Goal: Task Accomplishment & Management: Manage account settings

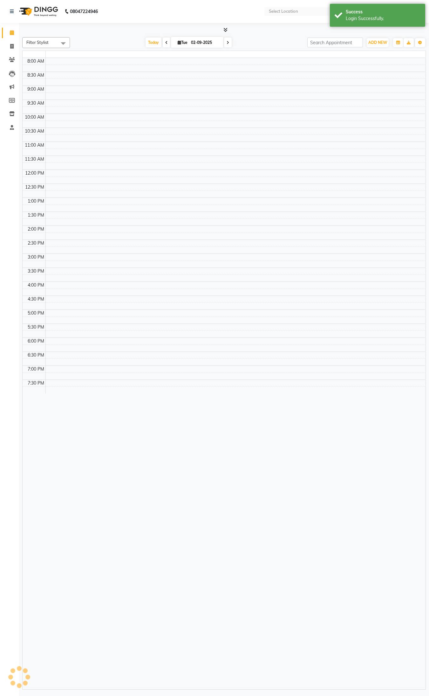
select select "en"
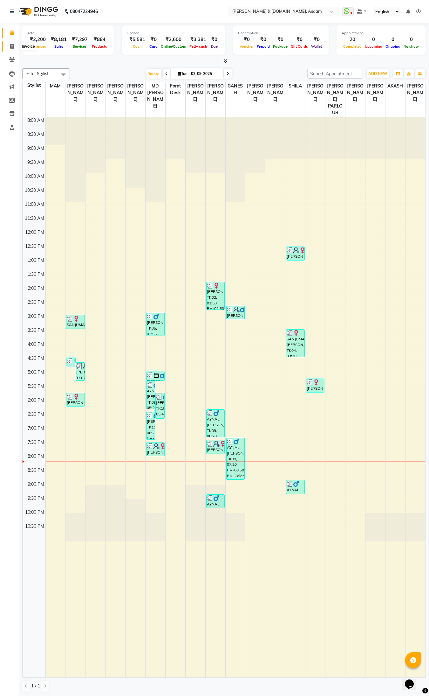
click at [14, 46] on span at bounding box center [11, 46] width 11 height 7
select select "service"
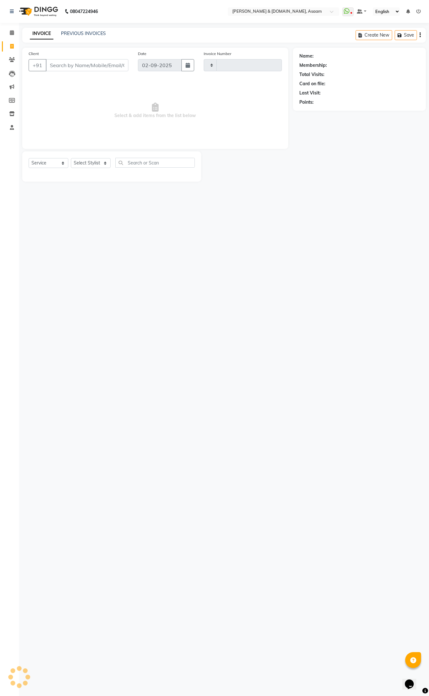
type input "5527"
select select "4608"
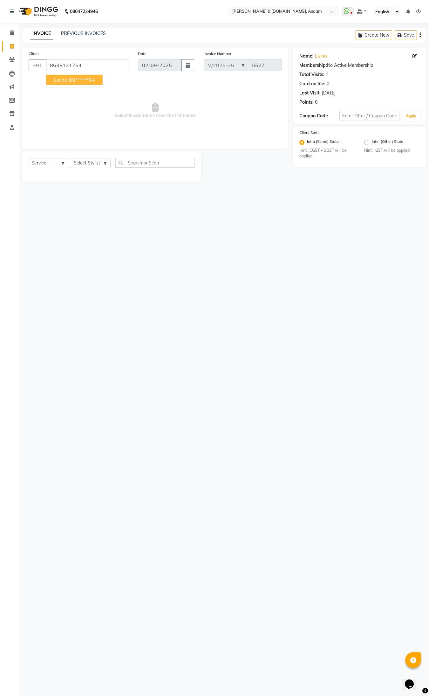
click at [64, 80] on span "lisina" at bounding box center [61, 80] width 14 height 6
type input "86******64"
click at [106, 162] on select "Select Stylist AKASH [PERSON_NAME] fornt desk [PERSON_NAME] PARLOUR [PERSON_NAM…" at bounding box center [91, 163] width 40 height 10
select select "57941"
click at [71, 158] on select "Select Stylist AKASH [PERSON_NAME] fornt desk [PERSON_NAME] PARLOUR [PERSON_NAM…" at bounding box center [91, 163] width 40 height 10
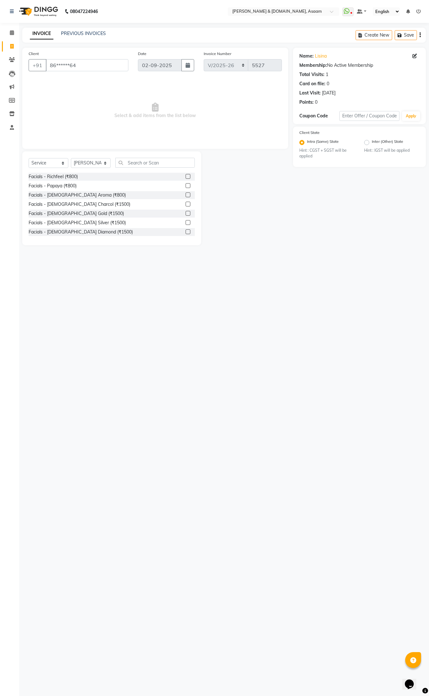
click at [147, 152] on div "Select Service Product Membership Package Voucher Prepaid Gift Card Select Styl…" at bounding box center [111, 198] width 179 height 94
click at [147, 160] on input "text" at bounding box center [154, 163] width 79 height 10
type input "thre"
click at [52, 178] on div "Normal threading (₹50)" at bounding box center [52, 176] width 47 height 7
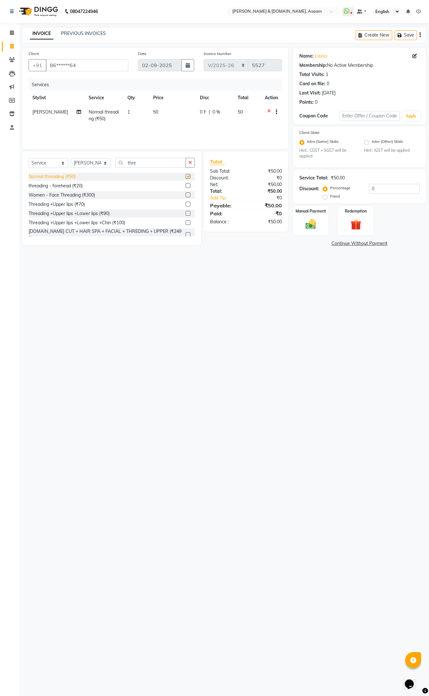
checkbox input "false"
click at [308, 229] on img at bounding box center [311, 224] width 18 height 13
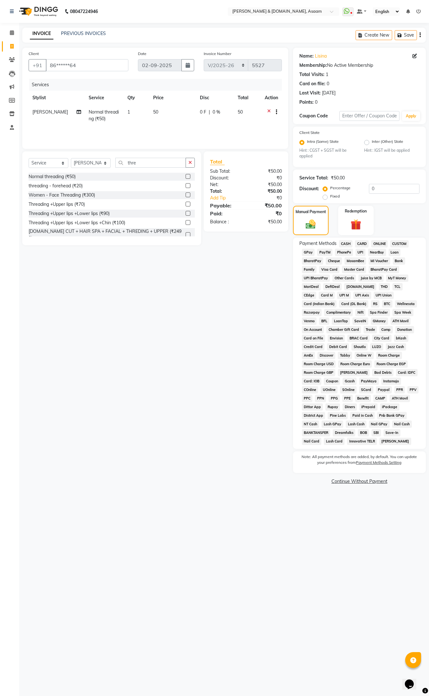
click at [346, 246] on span "CASH" at bounding box center [346, 243] width 14 height 7
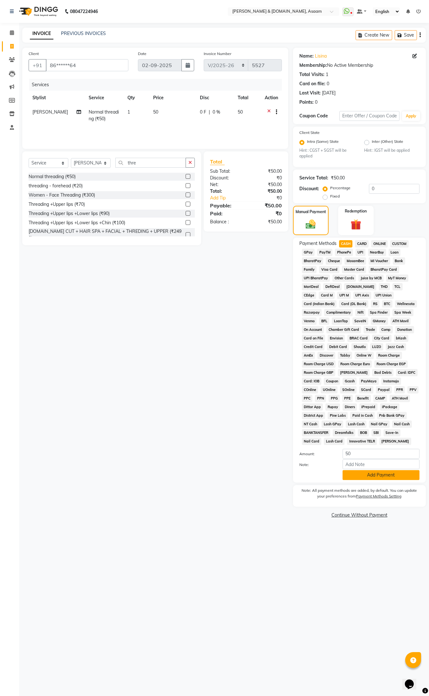
click at [404, 476] on button "Add Payment" at bounding box center [381, 475] width 77 height 10
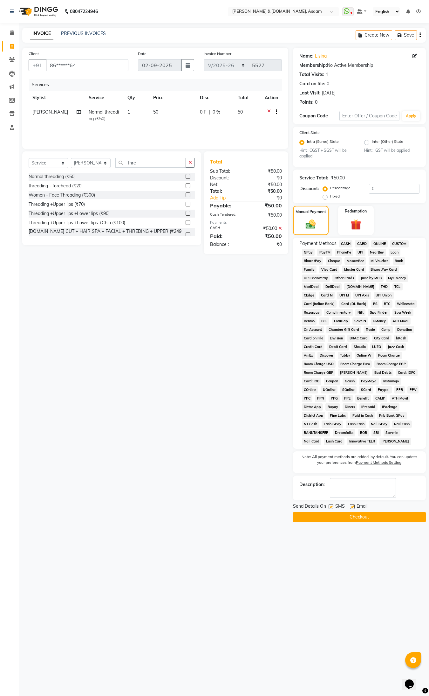
click at [389, 518] on button "Checkout" at bounding box center [359, 517] width 133 height 10
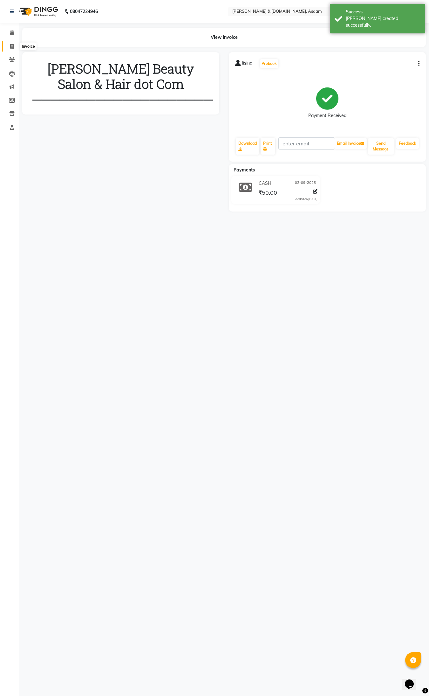
click at [9, 46] on span at bounding box center [11, 46] width 11 height 7
select select "service"
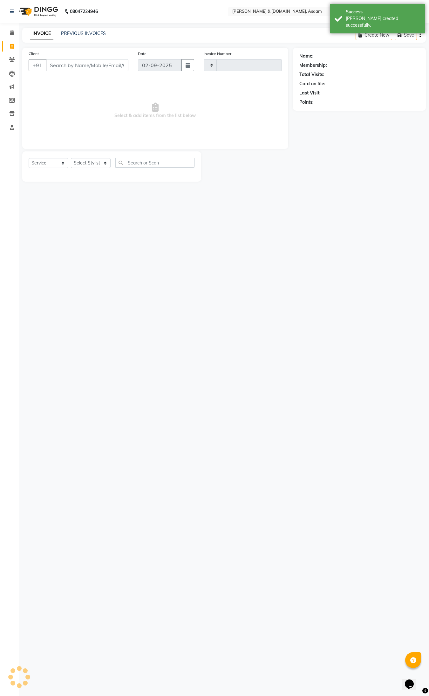
type input "5528"
select select "4608"
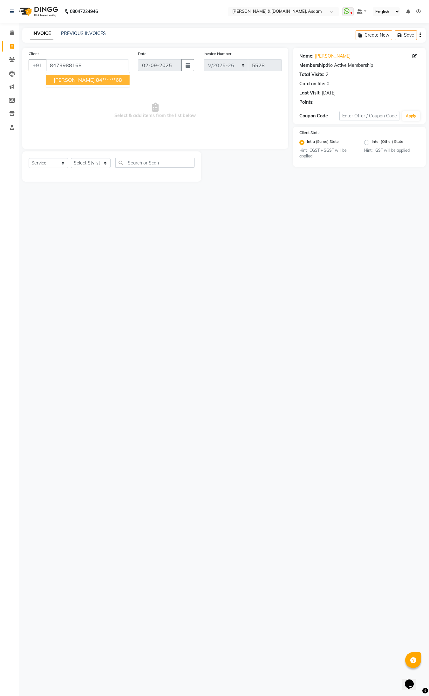
click at [86, 83] on button "[PERSON_NAME] 84******68" at bounding box center [88, 80] width 84 height 10
type input "84******68"
click at [86, 161] on select "Select Stylist AKASH [PERSON_NAME] fornt desk [PERSON_NAME] PARLOUR [PERSON_NAM…" at bounding box center [91, 163] width 40 height 10
select select "64097"
click at [71, 158] on select "Select Stylist AKASH [PERSON_NAME] fornt desk [PERSON_NAME] PARLOUR [PERSON_NAM…" at bounding box center [91, 163] width 40 height 10
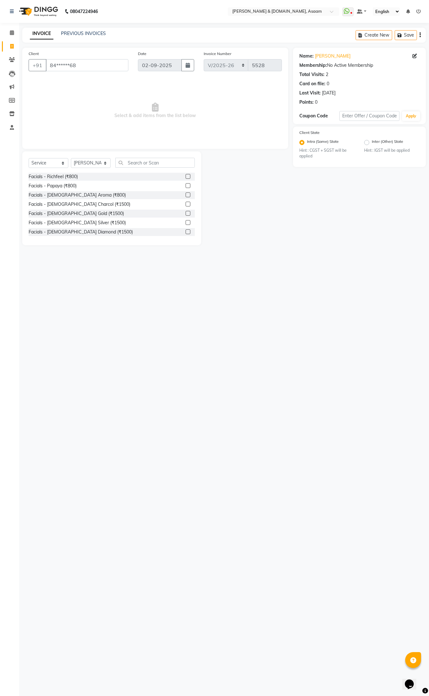
drag, startPoint x: 152, startPoint y: 148, endPoint x: 152, endPoint y: 155, distance: 6.7
click at [152, 147] on div "Client +91 84******68 Date [DATE] Invoice Number INV/2025-26 V/2025 V/[PHONE_NU…" at bounding box center [155, 98] width 266 height 101
click at [152, 159] on input "text" at bounding box center [154, 163] width 79 height 10
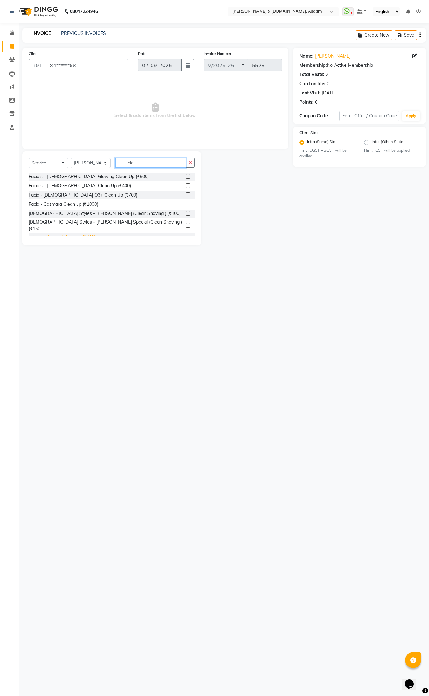
type input "cle"
click at [77, 234] on div "Women -Normal clean up (₹400)" at bounding box center [62, 237] width 67 height 7
checkbox input "false"
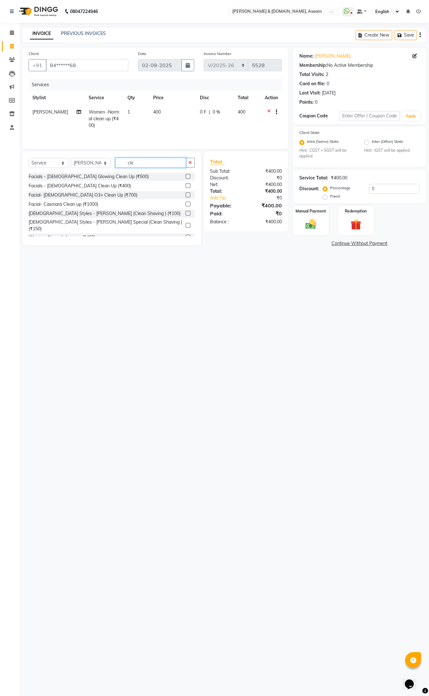
click at [156, 163] on input "cle" at bounding box center [150, 163] width 71 height 10
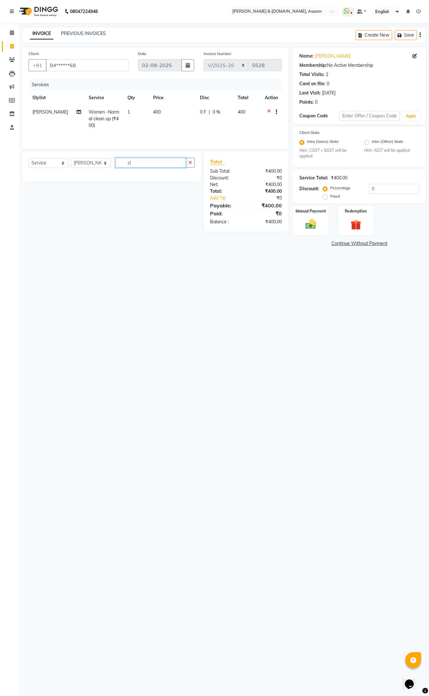
type input "c"
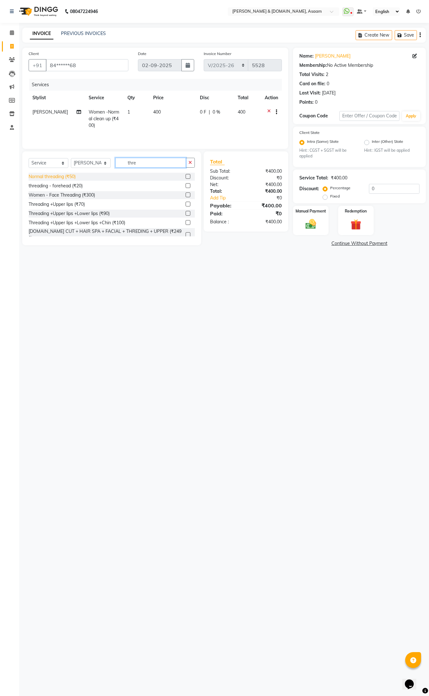
type input "thre"
click at [53, 174] on div "Normal threading (₹50)" at bounding box center [52, 176] width 47 height 7
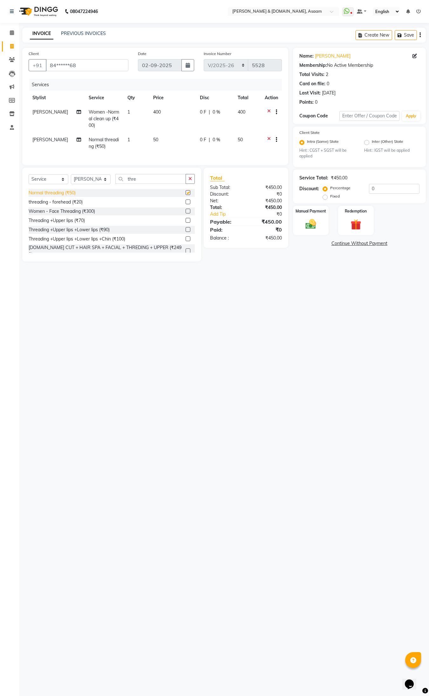
checkbox input "false"
click at [307, 220] on img at bounding box center [311, 224] width 18 height 13
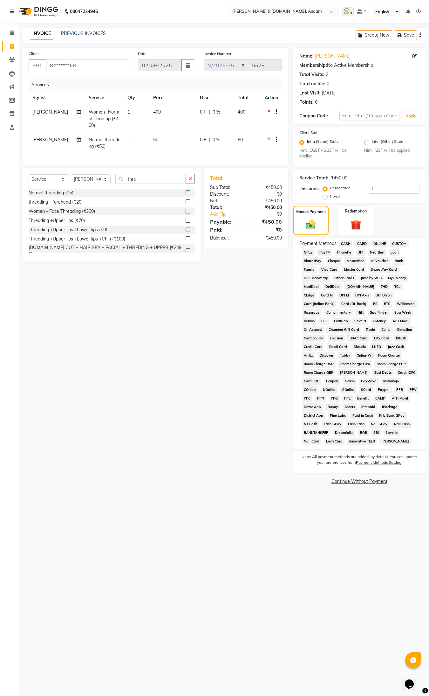
click at [376, 243] on span "ONLINE" at bounding box center [379, 243] width 17 height 7
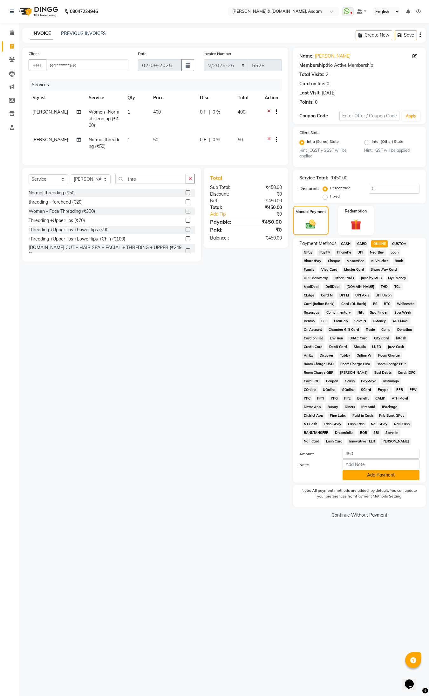
click at [393, 475] on button "Add Payment" at bounding box center [381, 475] width 77 height 10
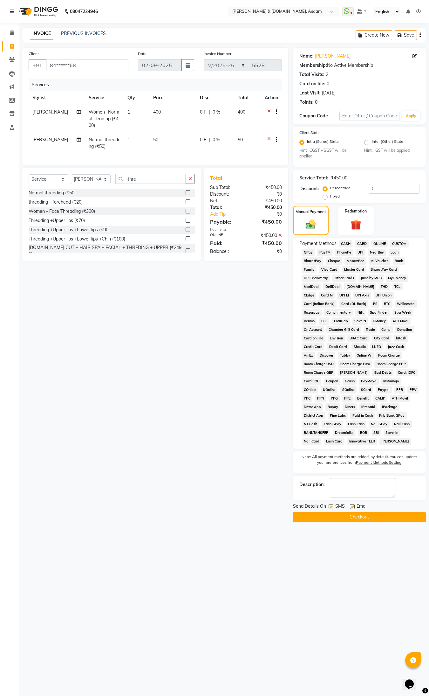
click at [381, 517] on button "Checkout" at bounding box center [359, 517] width 133 height 10
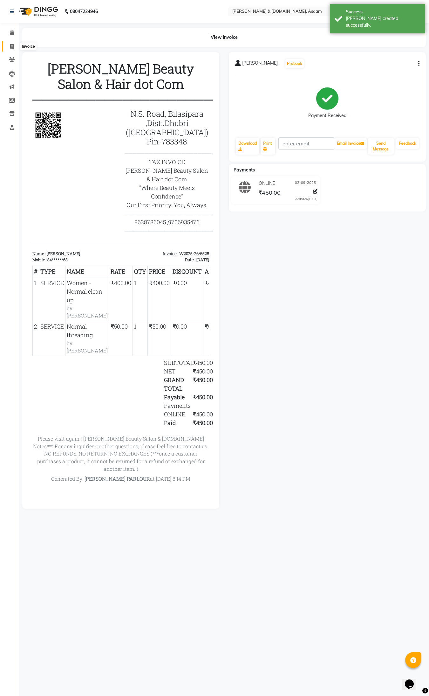
click at [13, 48] on icon at bounding box center [11, 46] width 3 height 5
select select "service"
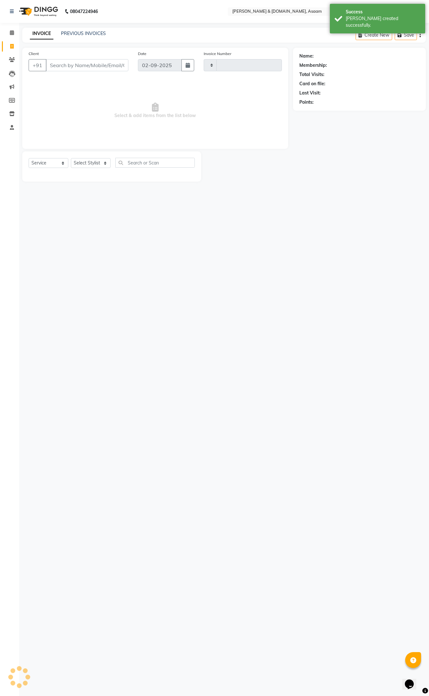
type input "5529"
select select "4608"
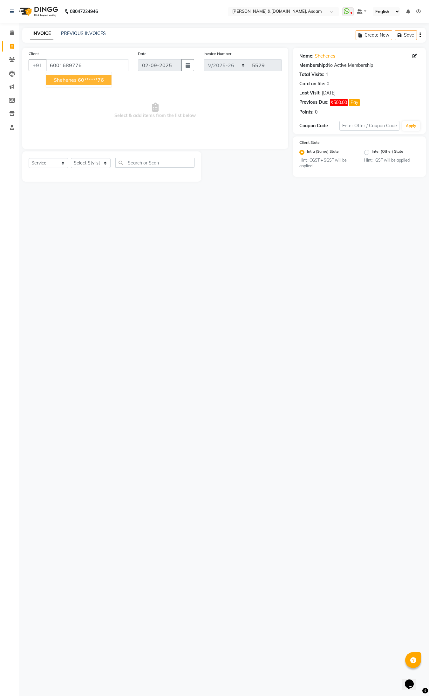
click at [73, 81] on span "shehenes" at bounding box center [65, 80] width 23 height 6
type input "60******76"
click at [355, 104] on button "Pay" at bounding box center [354, 102] width 11 height 7
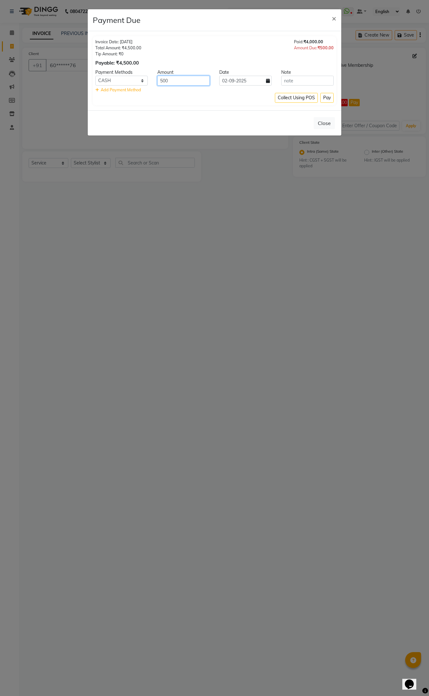
click at [199, 82] on input "500" at bounding box center [183, 81] width 52 height 10
click at [129, 83] on select "CASH CARD ONLINE CUSTOM GPay PayTM PhonePe UPI NearBuy Loan BharatPay Cheque Mo…" at bounding box center [121, 81] width 52 height 10
select select "3"
click at [95, 76] on select "CASH CARD ONLINE CUSTOM GPay PayTM PhonePe UPI NearBuy Loan BharatPay Cheque Mo…" at bounding box center [121, 81] width 52 height 10
click at [328, 99] on button "Pay" at bounding box center [326, 98] width 13 height 10
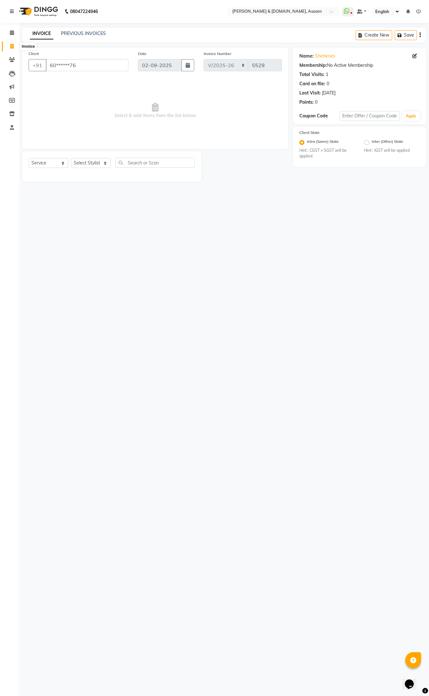
click at [10, 46] on span at bounding box center [11, 46] width 11 height 7
click at [105, 64] on input "60******76" at bounding box center [87, 65] width 83 height 12
type input "6"
click at [10, 32] on icon at bounding box center [12, 32] width 4 height 5
click at [10, 60] on icon at bounding box center [12, 59] width 6 height 5
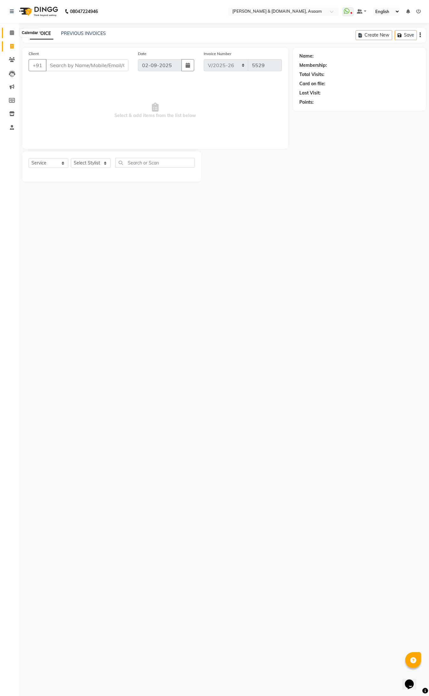
click at [10, 35] on span at bounding box center [11, 32] width 11 height 7
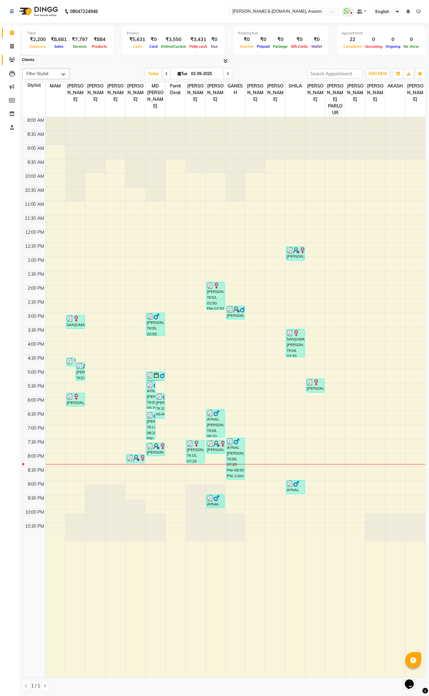
click at [11, 57] on icon at bounding box center [12, 59] width 6 height 5
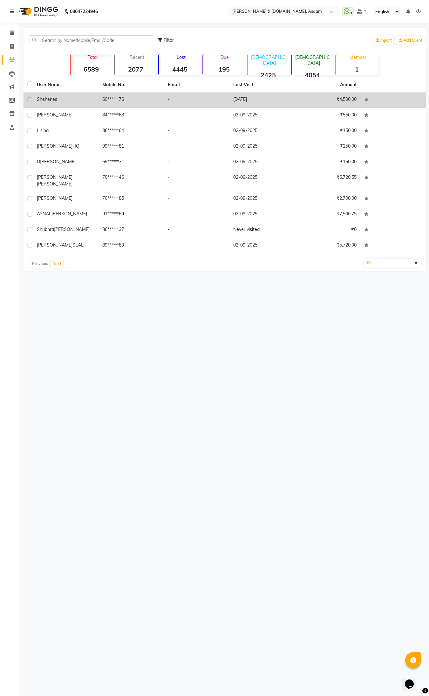
click at [75, 99] on div "shehenes" at bounding box center [66, 99] width 58 height 7
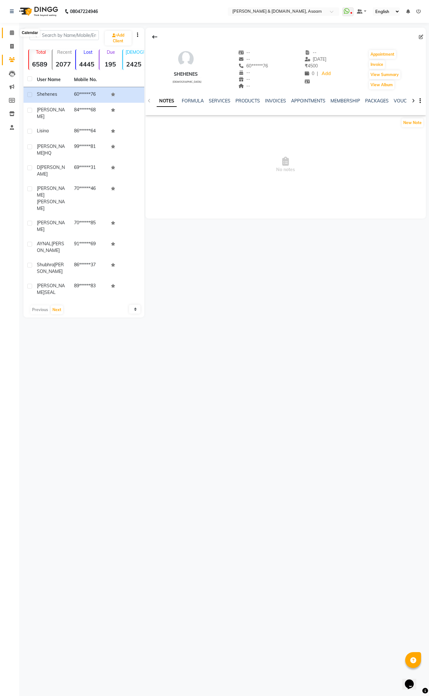
click at [13, 36] on span at bounding box center [11, 32] width 11 height 7
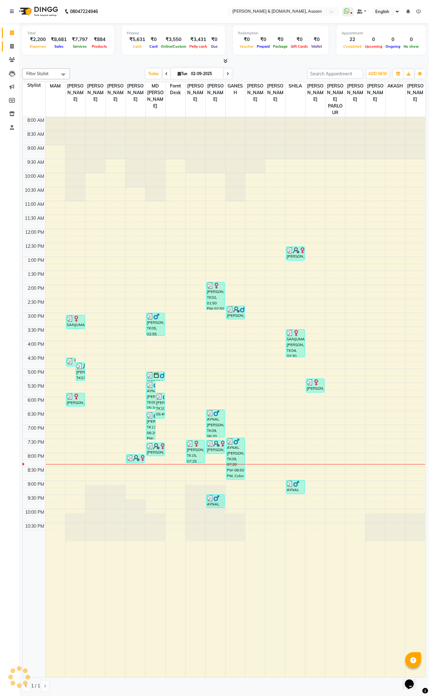
click at [12, 48] on icon at bounding box center [11, 46] width 3 height 5
select select "service"
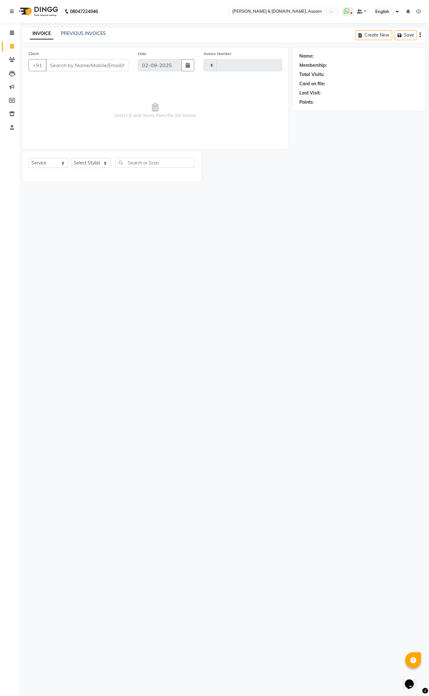
type input "5529"
select select "4608"
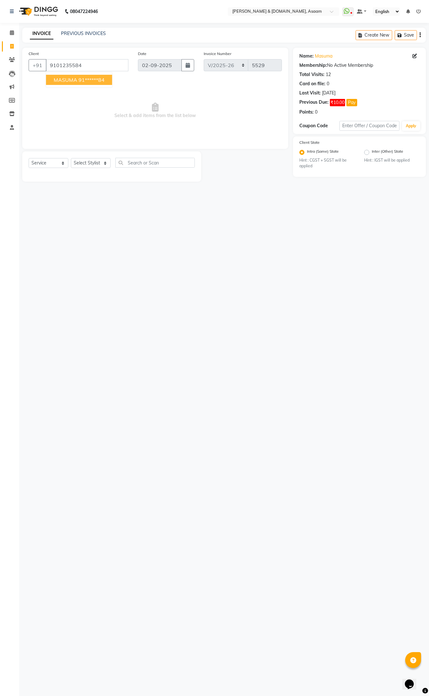
click at [70, 80] on span "MASUMA" at bounding box center [66, 80] width 24 height 6
type input "91******84"
click at [105, 160] on select "Select Stylist AKASH [PERSON_NAME] fornt desk [PERSON_NAME] PARLOUR [PERSON_NAM…" at bounding box center [91, 163] width 40 height 10
select select "86729"
click at [71, 158] on select "Select Stylist AKASH [PERSON_NAME] fornt desk [PERSON_NAME] PARLOUR [PERSON_NAM…" at bounding box center [91, 163] width 40 height 10
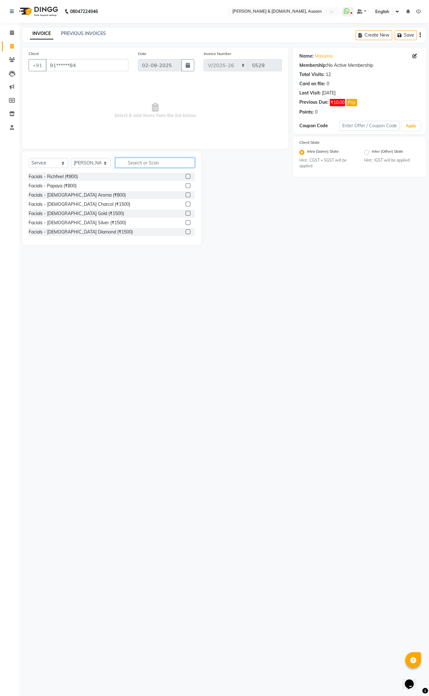
click at [122, 164] on input "text" at bounding box center [154, 163] width 79 height 10
type input "thre"
click at [73, 204] on div "Threading +Upper lips (₹70)" at bounding box center [57, 204] width 56 height 7
checkbox input "false"
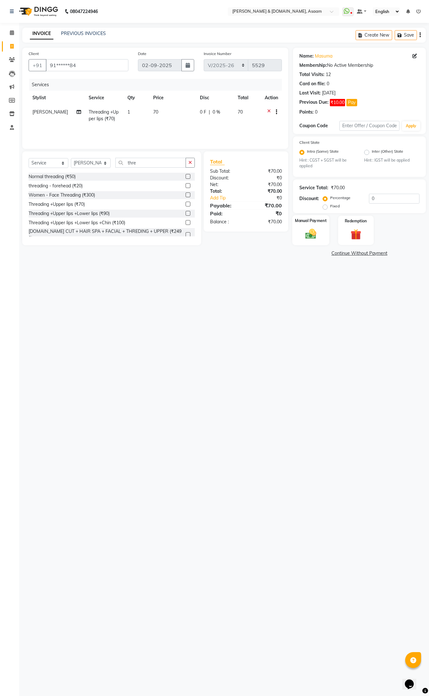
click at [312, 233] on img at bounding box center [311, 234] width 18 height 13
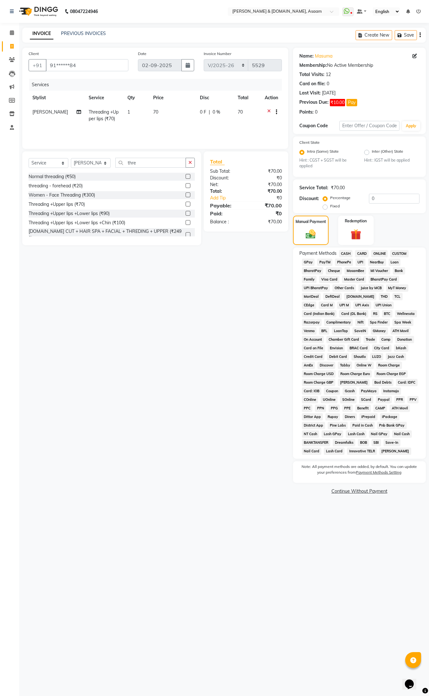
click at [341, 251] on span "CASH" at bounding box center [346, 253] width 14 height 7
click at [389, 485] on button "Add Payment" at bounding box center [381, 485] width 77 height 10
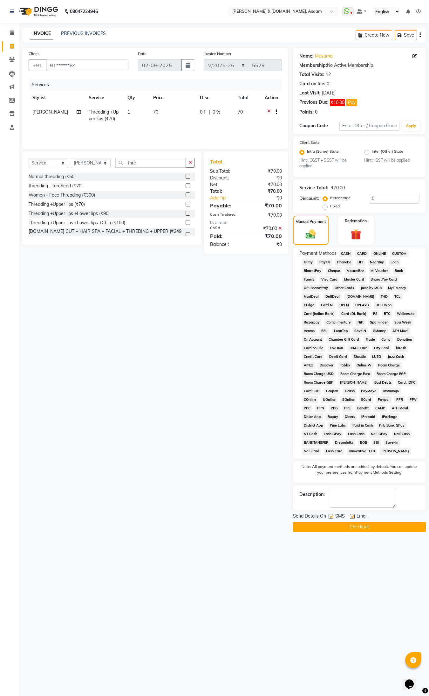
click at [366, 527] on button "Checkout" at bounding box center [359, 527] width 133 height 10
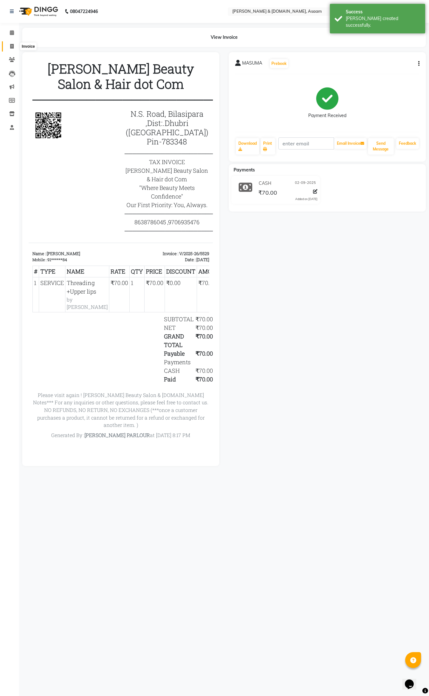
click at [14, 45] on span at bounding box center [11, 46] width 11 height 7
select select "service"
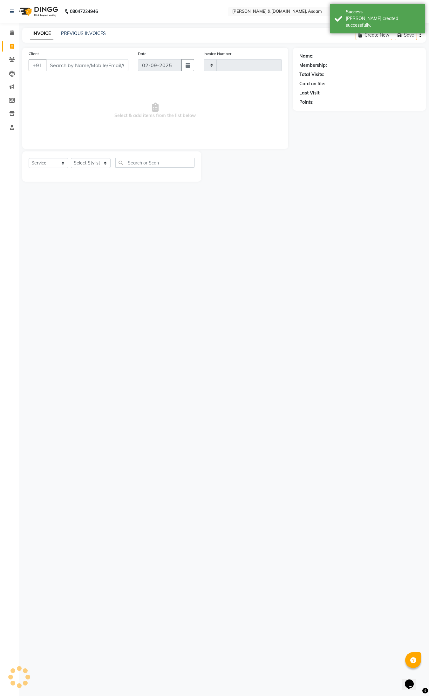
type input "5530"
select select "4608"
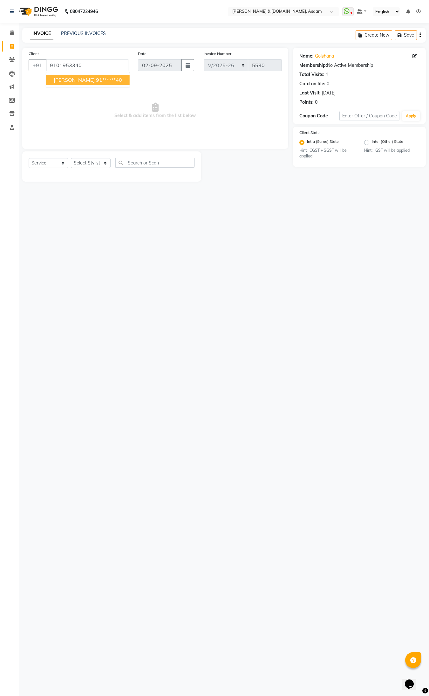
click at [76, 80] on span "[PERSON_NAME]" at bounding box center [74, 80] width 41 height 6
type input "91******40"
click at [101, 161] on select "Select Stylist AKASH [PERSON_NAME] fornt desk [PERSON_NAME] PARLOUR [PERSON_NAM…" at bounding box center [91, 163] width 40 height 10
select select "57941"
click at [71, 158] on select "Select Stylist AKASH [PERSON_NAME] fornt desk [PERSON_NAME] PARLOUR [PERSON_NAM…" at bounding box center [91, 163] width 40 height 10
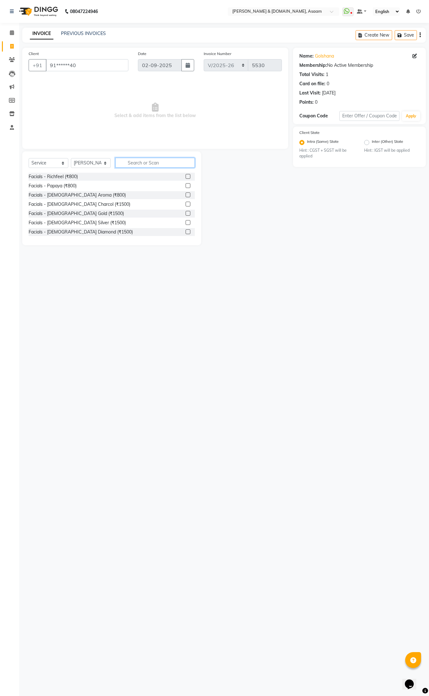
click at [135, 160] on input "text" at bounding box center [154, 163] width 79 height 10
type input "thre"
click at [54, 177] on div "Normal threading (₹50)" at bounding box center [52, 176] width 47 height 7
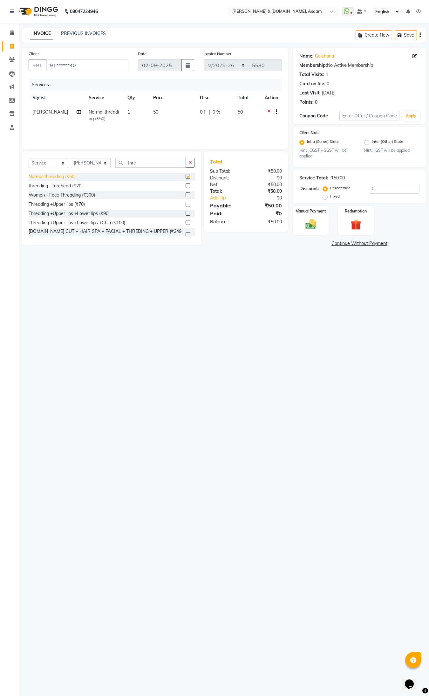
checkbox input "false"
click at [315, 228] on img at bounding box center [311, 224] width 18 height 13
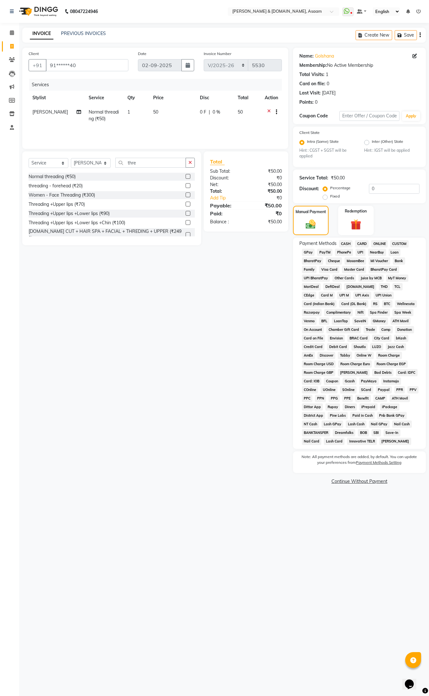
click at [350, 241] on span "CASH" at bounding box center [346, 243] width 14 height 7
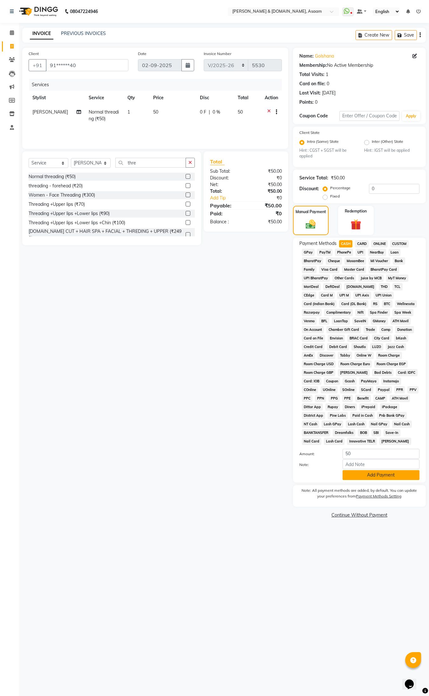
click at [369, 471] on button "Add Payment" at bounding box center [381, 475] width 77 height 10
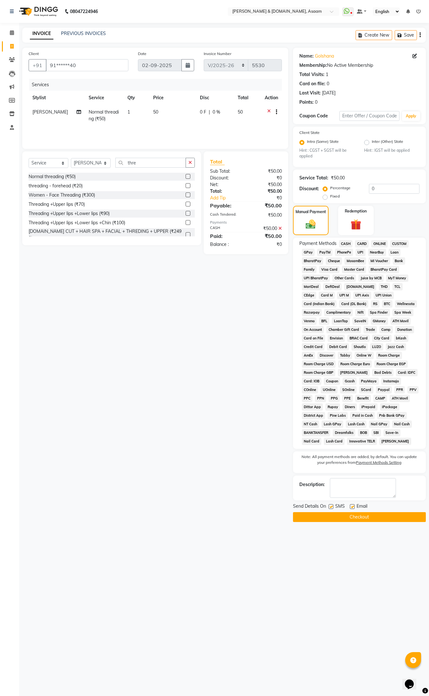
click at [353, 516] on button "Checkout" at bounding box center [359, 517] width 133 height 10
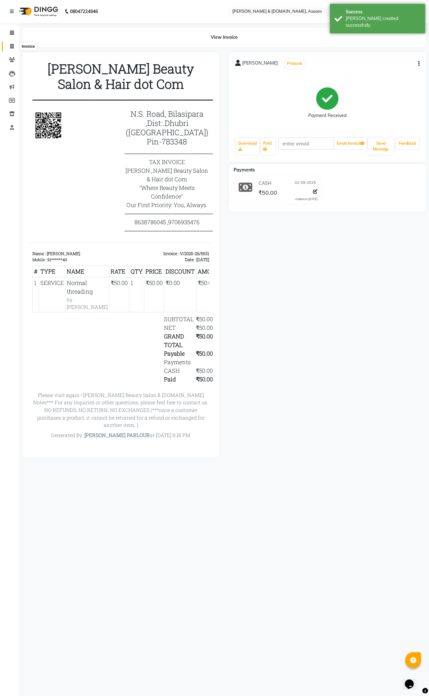
click at [12, 43] on span at bounding box center [11, 46] width 11 height 7
select select "service"
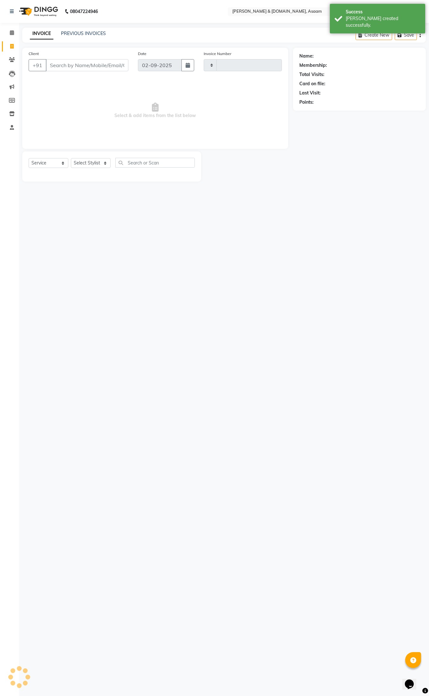
type input "5532"
select select "4608"
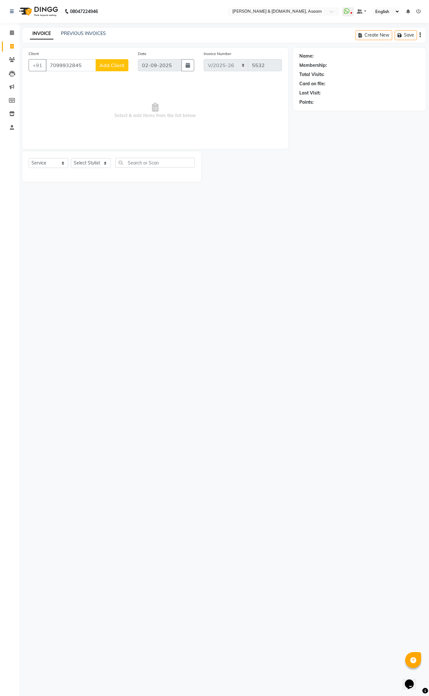
type input "7099932845"
click at [109, 65] on span "Add Client" at bounding box center [111, 65] width 25 height 6
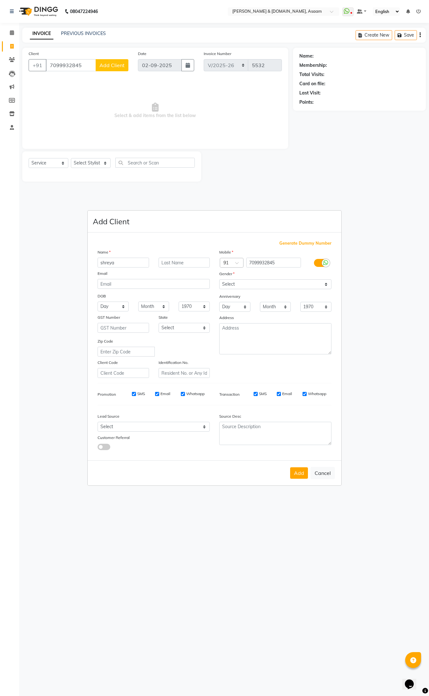
type input "shreya"
click at [325, 284] on select "Select [DEMOGRAPHIC_DATA] [DEMOGRAPHIC_DATA] Other Prefer Not To Say" at bounding box center [275, 284] width 112 height 10
select select "[DEMOGRAPHIC_DATA]"
click at [219, 280] on select "Select [DEMOGRAPHIC_DATA] [DEMOGRAPHIC_DATA] Other Prefer Not To Say" at bounding box center [275, 284] width 112 height 10
click at [297, 471] on button "Add" at bounding box center [299, 472] width 18 height 11
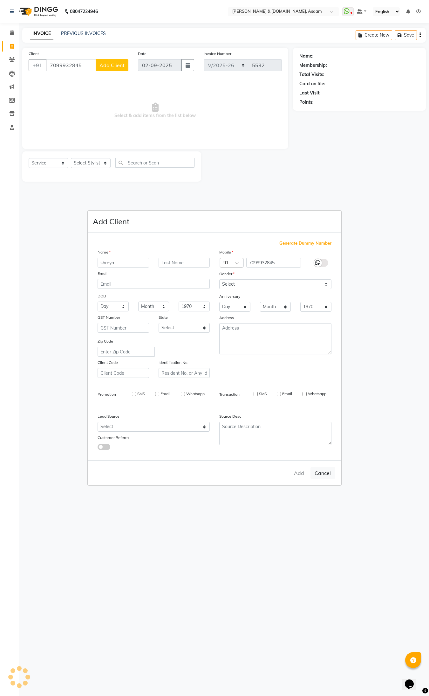
type input "70******45"
select select
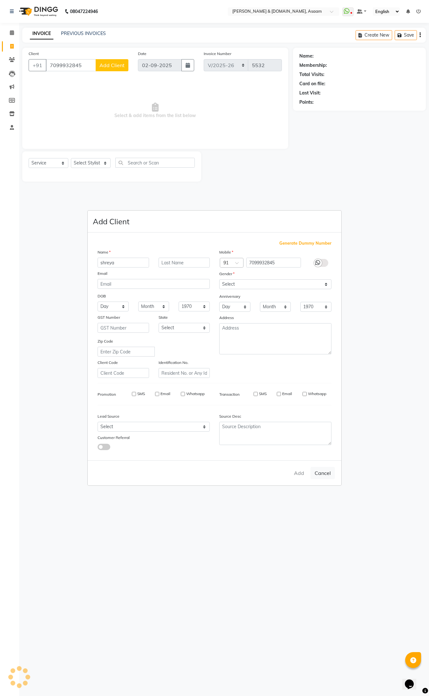
select select
checkbox input "false"
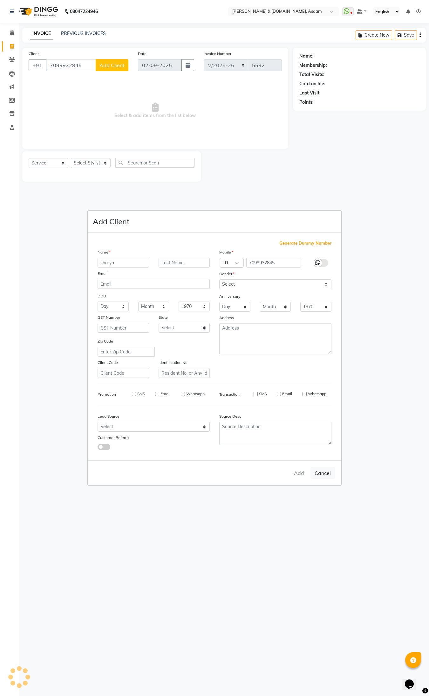
checkbox input "false"
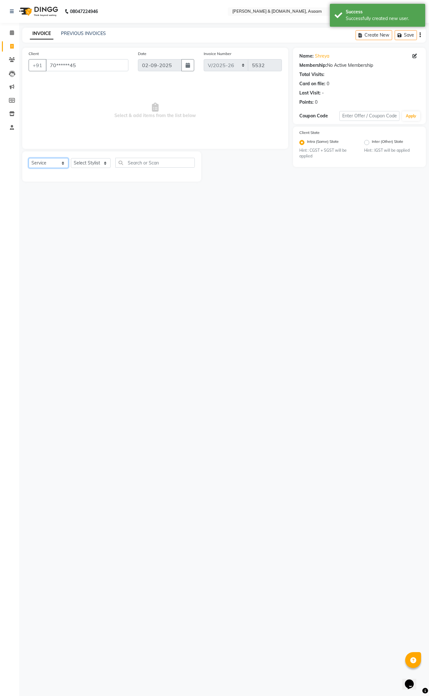
click at [62, 162] on select "Select Service Product Membership Package Voucher Prepaid Gift Card" at bounding box center [49, 163] width 40 height 10
select select "product"
click at [29, 158] on select "Select Service Product Membership Package Voucher Prepaid Gift Card" at bounding box center [49, 163] width 40 height 10
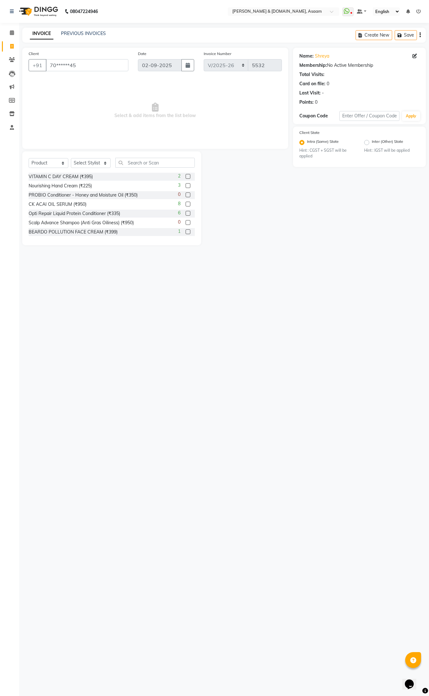
click at [108, 158] on div "Select Service Product Membership Package Voucher Prepaid Gift Card Select Styl…" at bounding box center [112, 165] width 166 height 15
click at [102, 161] on select "Select Stylist AKASH [PERSON_NAME] fornt desk [PERSON_NAME] PARLOUR [PERSON_NAM…" at bounding box center [91, 163] width 40 height 10
select select "40905"
click at [71, 158] on select "Select Stylist AKASH [PERSON_NAME] fornt desk [PERSON_NAME] PARLOUR [PERSON_NAM…" at bounding box center [91, 163] width 40 height 10
click at [134, 160] on input "text" at bounding box center [154, 163] width 79 height 10
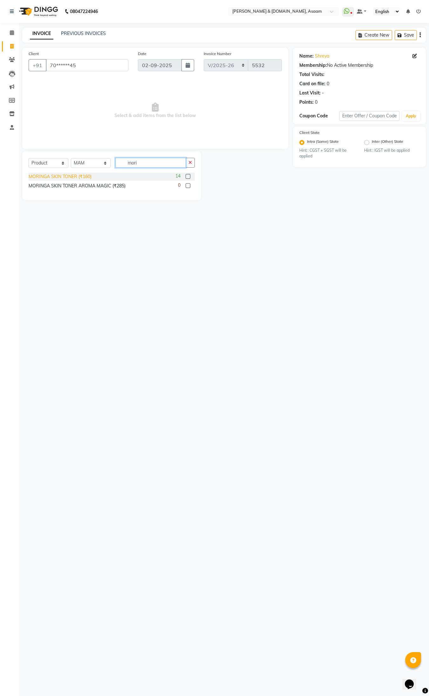
type input "mori"
click at [67, 175] on div "MORINGA SKIN TONER (₹160)" at bounding box center [60, 176] width 63 height 7
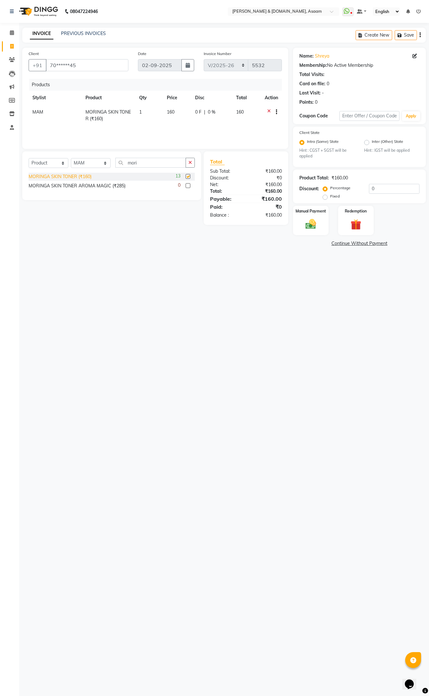
checkbox input "false"
click at [173, 115] on td "160" at bounding box center [177, 115] width 28 height 21
select select "40905"
click at [166, 125] on div "Products Stylist Product Qty Price Disc Total Action AKASH [PERSON_NAME] fornt …" at bounding box center [155, 111] width 253 height 64
click at [166, 115] on input "160" at bounding box center [164, 114] width 18 height 10
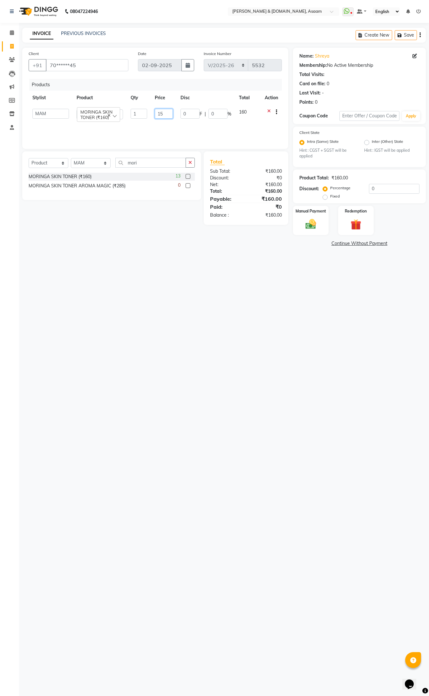
type input "150"
click at [212, 112] on span "0 %" at bounding box center [212, 112] width 8 height 7
select select "40905"
click at [167, 106] on td "150" at bounding box center [163, 114] width 25 height 18
click at [169, 115] on input "150" at bounding box center [164, 114] width 18 height 10
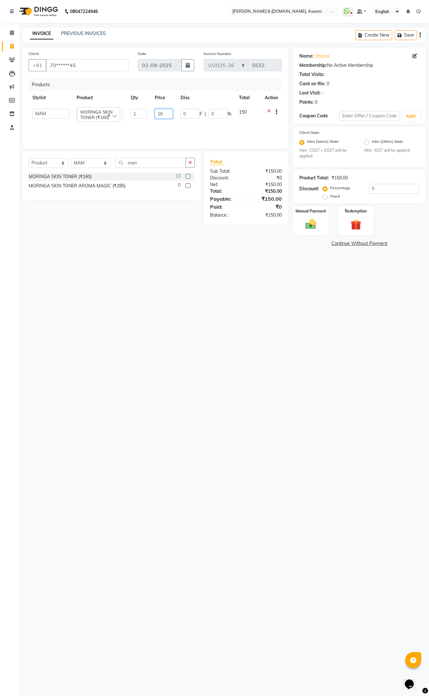
type input "160"
click at [216, 112] on div "0 F | 0 %" at bounding box center [211, 112] width 33 height 7
select select "40905"
click at [219, 115] on input "0" at bounding box center [218, 114] width 19 height 10
type input "0"
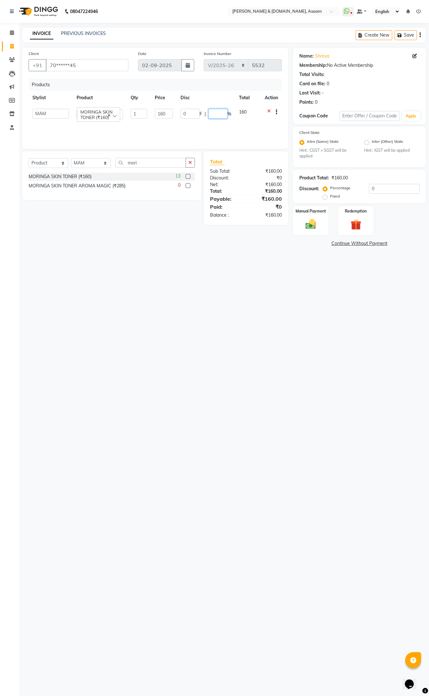
type input "5"
click at [216, 110] on div "8 F | 5 %" at bounding box center [211, 112] width 33 height 7
select select "40905"
click at [216, 109] on input "5" at bounding box center [218, 114] width 19 height 10
type input "7"
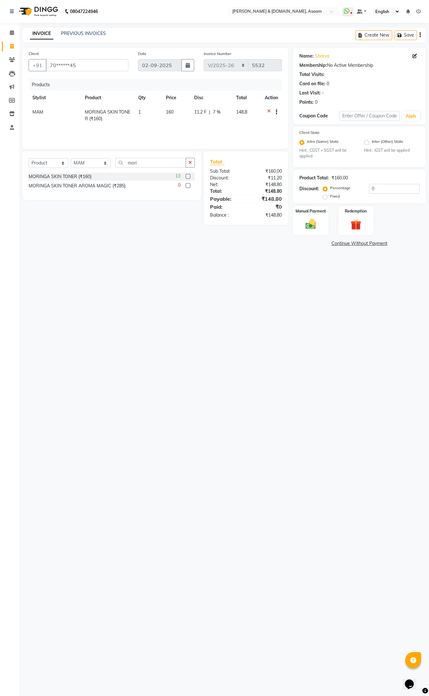
click at [158, 152] on div "Select Service Product Membership Package Voucher Prepaid Gift Card Select Styl…" at bounding box center [111, 175] width 179 height 49
click at [218, 106] on td "11.2 F | 7 %" at bounding box center [211, 115] width 42 height 21
select select "40905"
click at [221, 111] on input "7" at bounding box center [217, 114] width 19 height 10
type input "6"
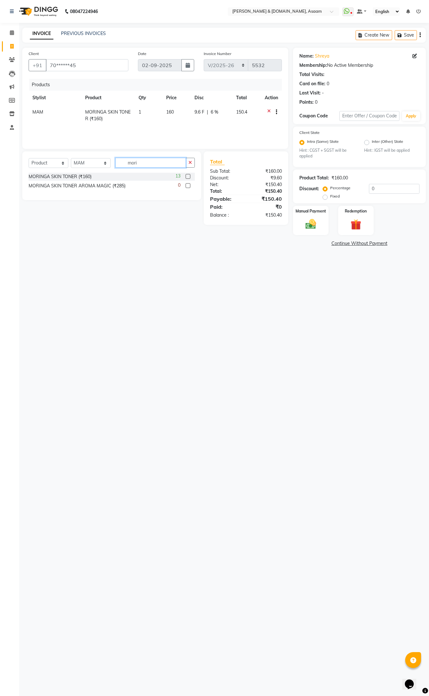
click at [153, 158] on input "mori" at bounding box center [150, 163] width 71 height 10
click at [309, 222] on img at bounding box center [311, 224] width 18 height 13
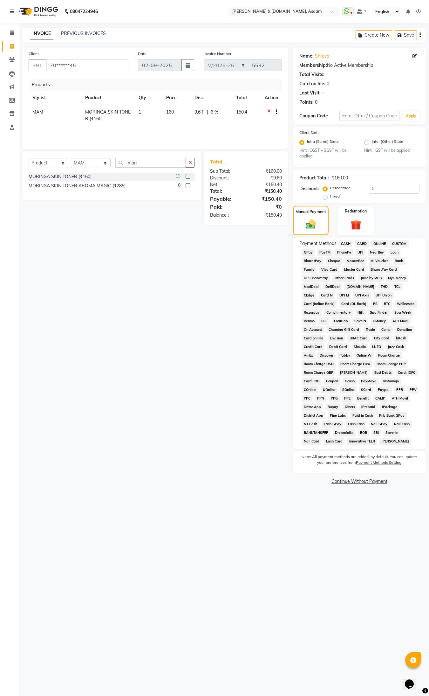
click at [342, 240] on span "CASH" at bounding box center [346, 243] width 14 height 7
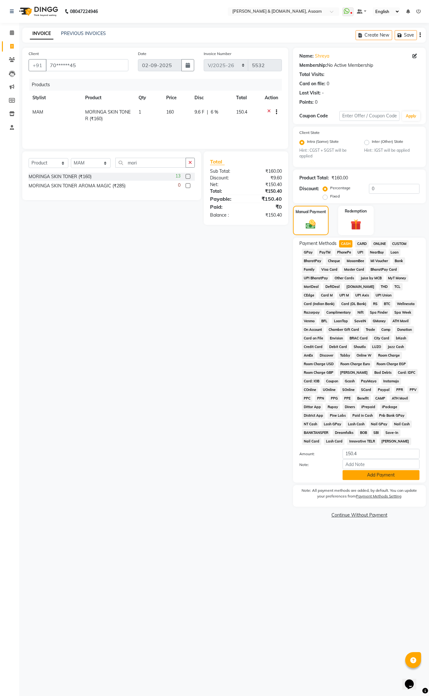
click at [369, 477] on button "Add Payment" at bounding box center [381, 475] width 77 height 10
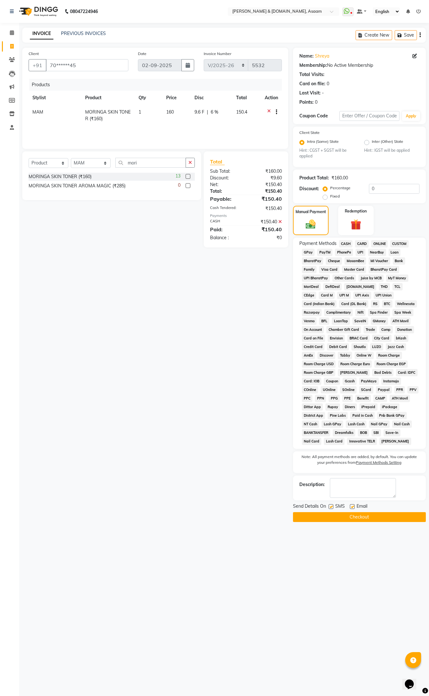
click at [373, 520] on button "Checkout" at bounding box center [359, 517] width 133 height 10
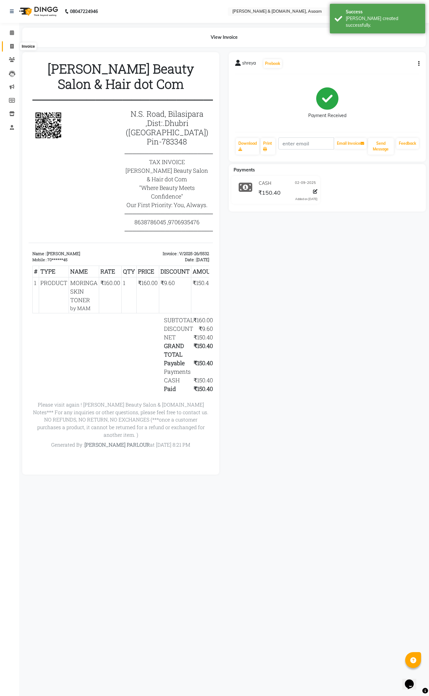
click at [14, 45] on span at bounding box center [11, 46] width 11 height 7
select select "service"
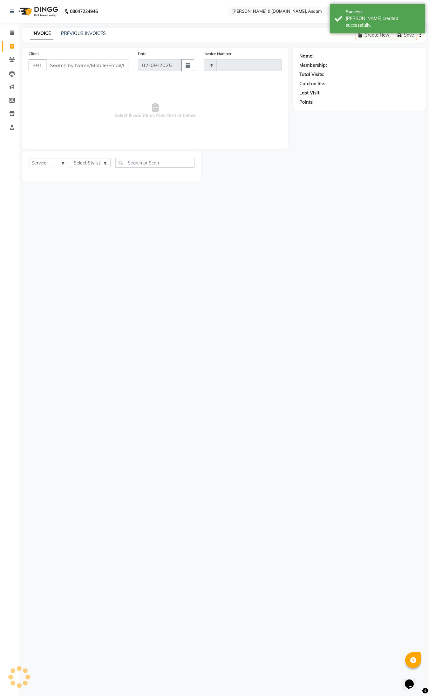
type input "5533"
select select "4608"
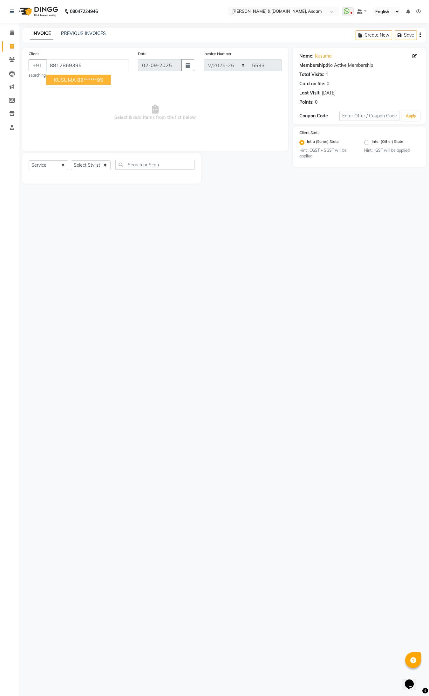
click at [69, 79] on span "KUSUMA" at bounding box center [65, 80] width 22 height 6
type input "88******95"
click at [103, 166] on select "Select Stylist AKASH [PERSON_NAME] fornt desk [PERSON_NAME] PARLOUR [PERSON_NAM…" at bounding box center [91, 165] width 40 height 10
select select "57941"
click at [71, 160] on select "Select Stylist AKASH [PERSON_NAME] fornt desk [PERSON_NAME] PARLOUR [PERSON_NAM…" at bounding box center [91, 165] width 40 height 10
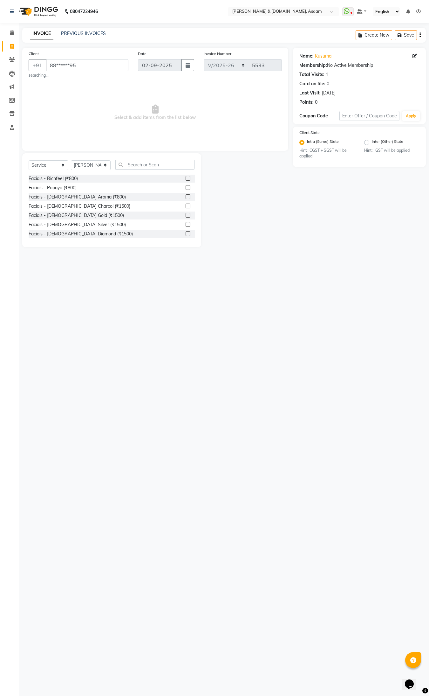
click at [155, 158] on div "Select Service Product Membership Package Voucher Prepaid Gift Card Select Styl…" at bounding box center [111, 200] width 179 height 94
click at [154, 162] on input "text" at bounding box center [154, 165] width 79 height 10
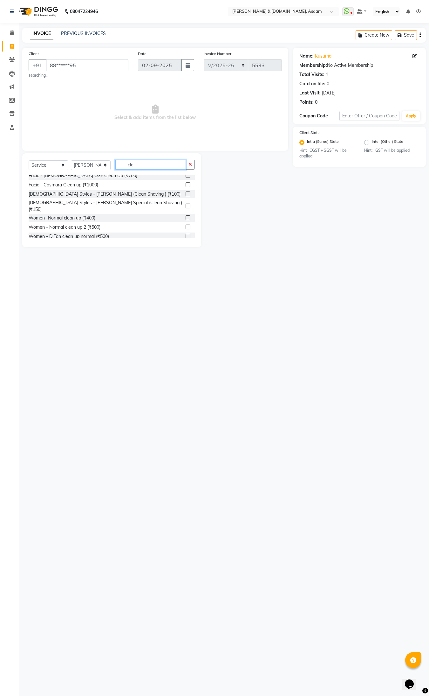
scroll to position [20, 0]
type input "cle"
click at [85, 216] on div "Women -Normal clean up (₹400)" at bounding box center [62, 219] width 67 height 7
checkbox input "false"
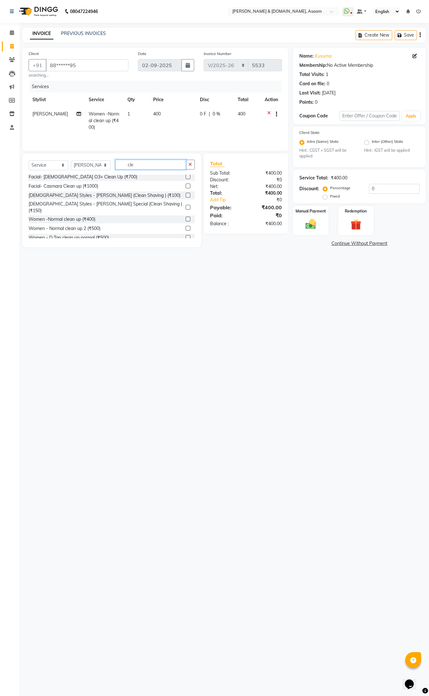
click at [154, 167] on input "cle" at bounding box center [150, 165] width 71 height 10
type input "c"
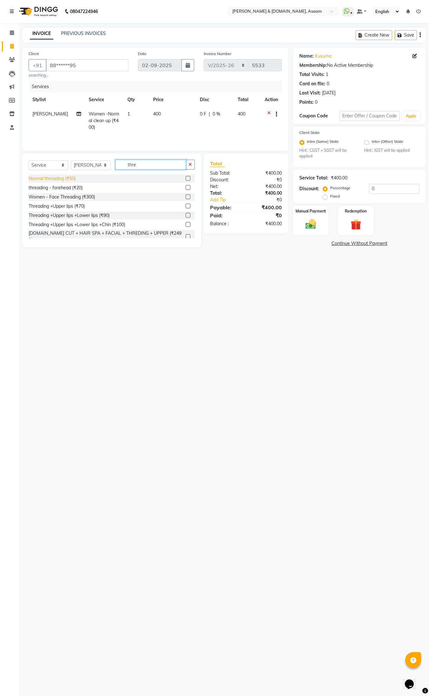
type input "thre"
click at [53, 180] on div "Normal threading (₹50)" at bounding box center [52, 178] width 47 height 7
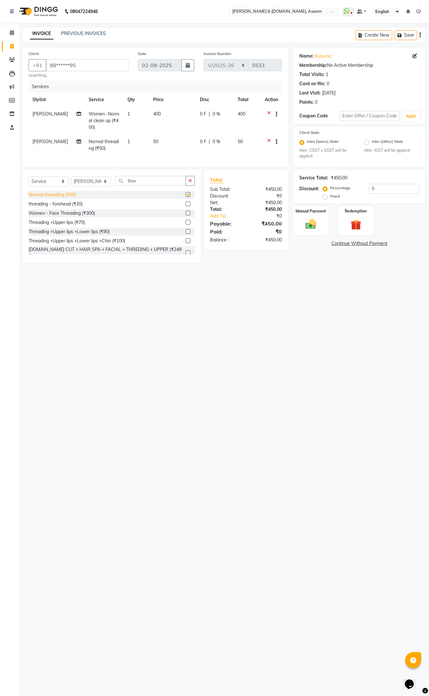
checkbox input "false"
click at [317, 219] on img at bounding box center [311, 224] width 18 height 13
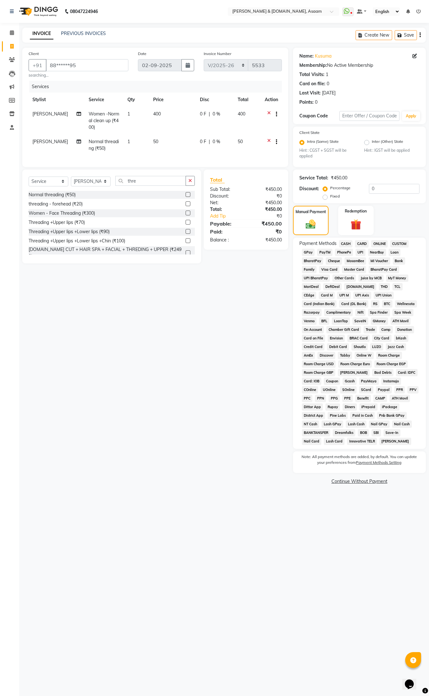
click at [342, 243] on span "CASH" at bounding box center [346, 243] width 14 height 7
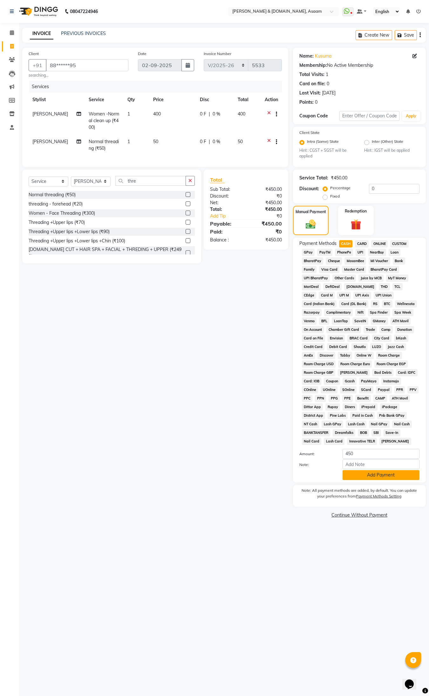
click at [382, 475] on button "Add Payment" at bounding box center [381, 475] width 77 height 10
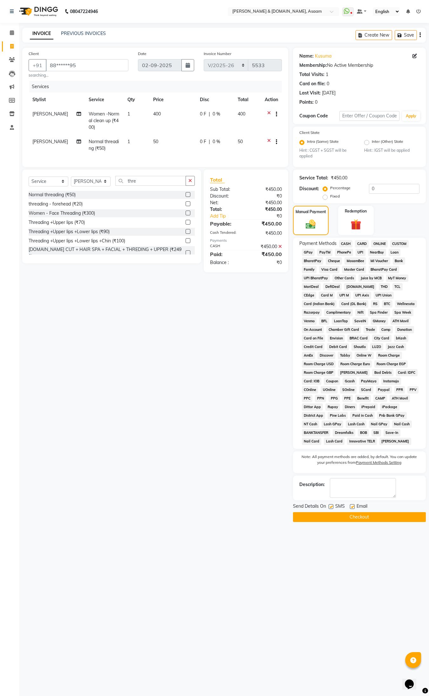
click at [374, 513] on button "Checkout" at bounding box center [359, 517] width 133 height 10
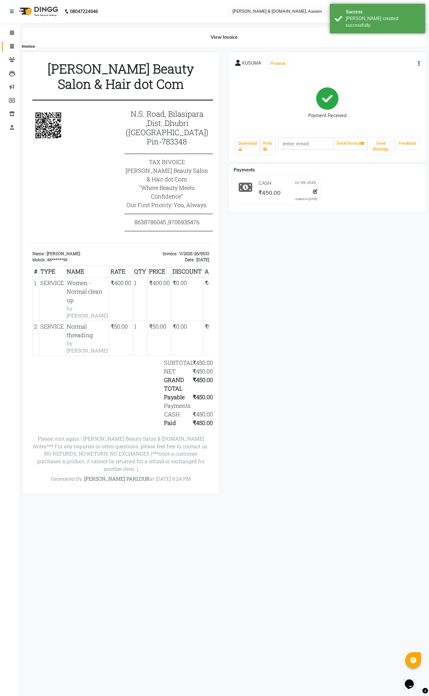
click at [13, 45] on icon at bounding box center [11, 46] width 3 height 5
select select "service"
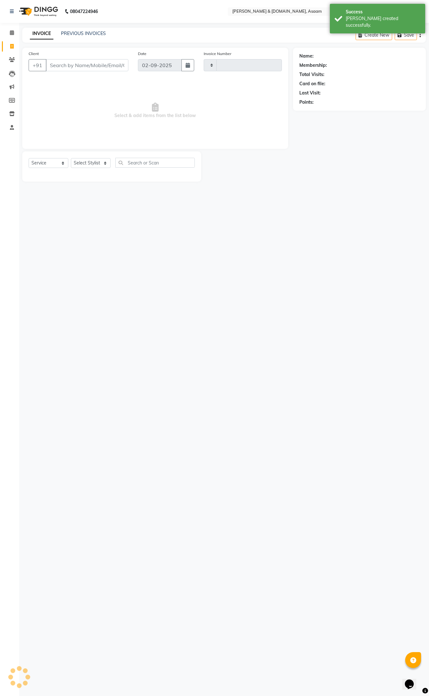
type input "5534"
select select "4608"
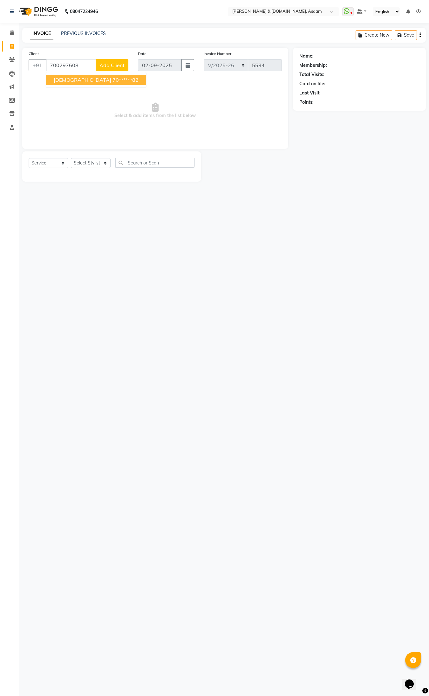
click at [113, 81] on ngb-highlight "70******82" at bounding box center [126, 80] width 26 height 6
type input "70******82"
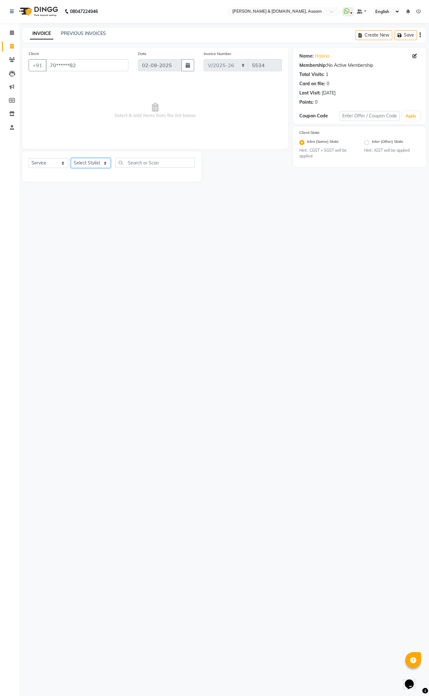
click at [107, 164] on select "Select Stylist AKASH [PERSON_NAME] fornt desk [PERSON_NAME] PARLOUR [PERSON_NAM…" at bounding box center [91, 163] width 40 height 10
select select "86729"
click at [71, 158] on select "Select Stylist AKASH [PERSON_NAME] fornt desk [PERSON_NAME] PARLOUR [PERSON_NAM…" at bounding box center [91, 163] width 40 height 10
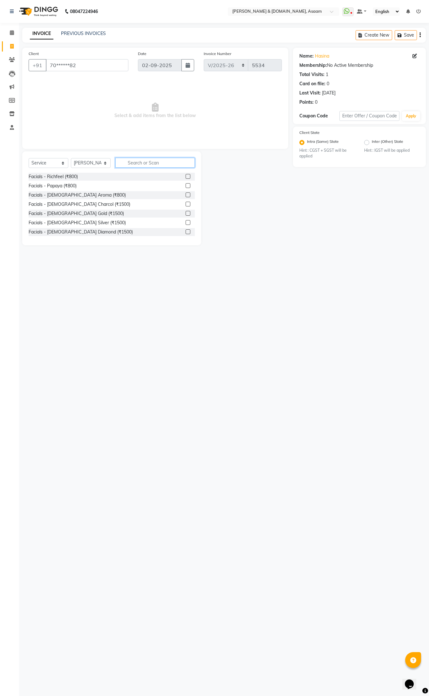
click at [134, 160] on input "text" at bounding box center [154, 163] width 79 height 10
type input "thre"
click at [36, 174] on div "Normal threading (₹50)" at bounding box center [52, 176] width 47 height 7
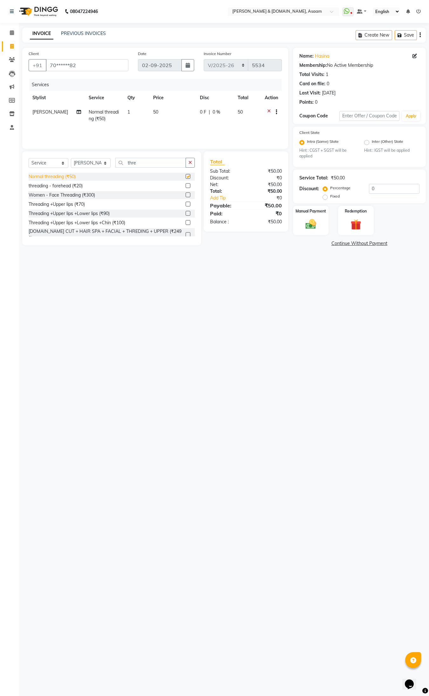
checkbox input "false"
click at [317, 218] on img at bounding box center [311, 224] width 18 height 13
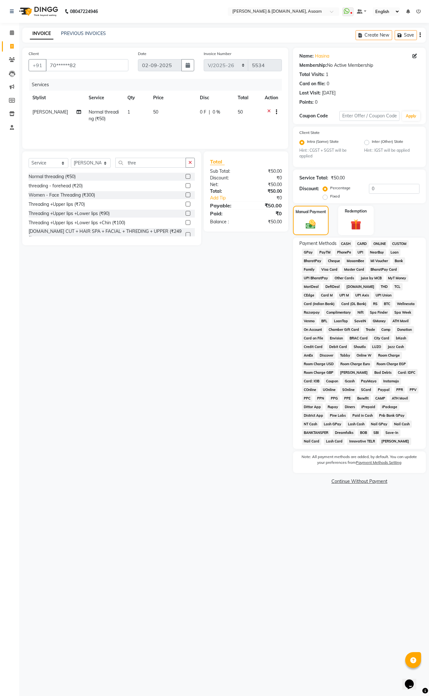
click at [346, 239] on div "Payment Methods CASH CARD ONLINE CUSTOM GPay PayTM PhonePe UPI NearBuy Loan Bha…" at bounding box center [359, 342] width 133 height 211
click at [344, 242] on span "CASH" at bounding box center [346, 243] width 14 height 7
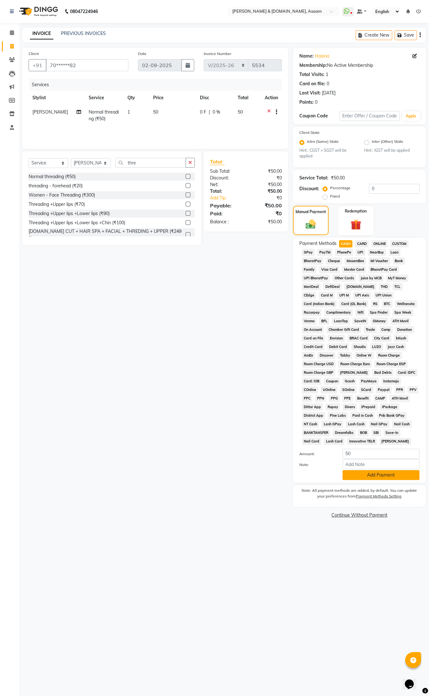
click at [386, 477] on button "Add Payment" at bounding box center [381, 475] width 77 height 10
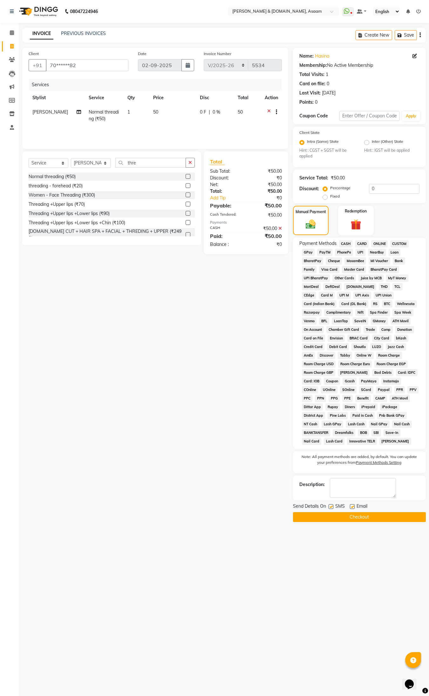
click at [359, 518] on button "Checkout" at bounding box center [359, 517] width 133 height 10
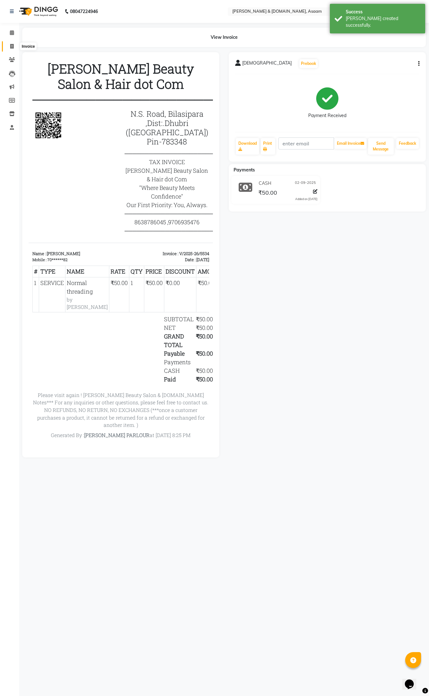
click at [10, 47] on icon at bounding box center [11, 46] width 3 height 5
select select "service"
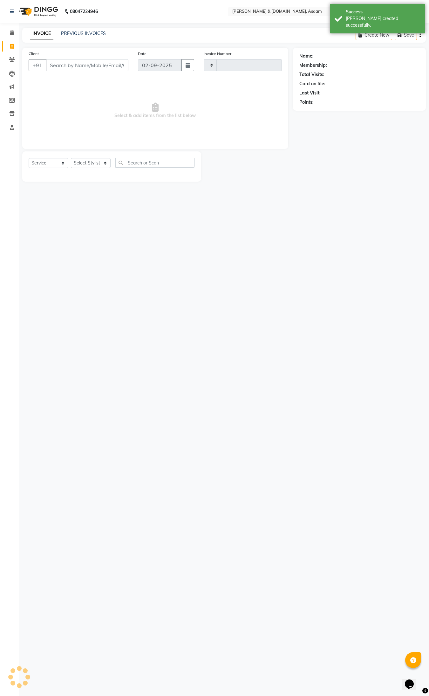
type input "5535"
select select "4608"
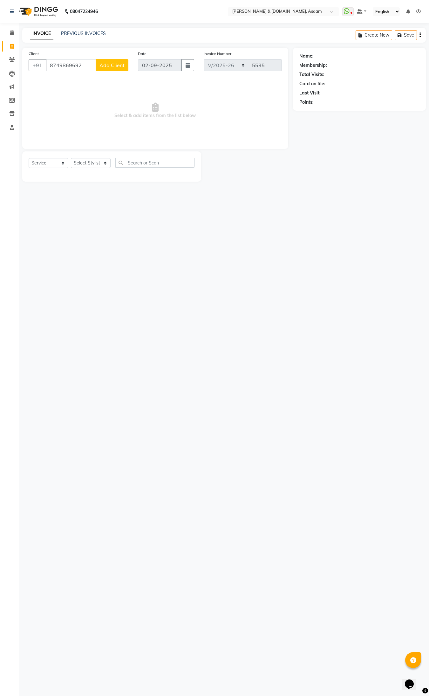
type input "8749869692"
click at [112, 62] on span "Add Client" at bounding box center [111, 65] width 25 height 6
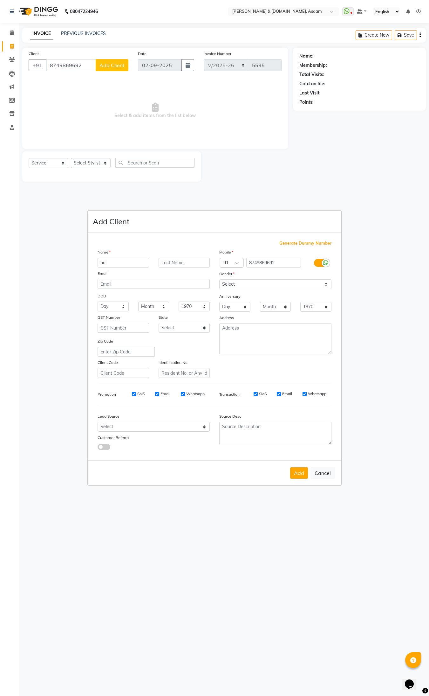
type input "n"
type input "NURJAHAN"
click at [326, 283] on select "Select [DEMOGRAPHIC_DATA] [DEMOGRAPHIC_DATA] Other Prefer Not To Say" at bounding box center [275, 284] width 112 height 10
select select "[DEMOGRAPHIC_DATA]"
click at [219, 280] on select "Select [DEMOGRAPHIC_DATA] [DEMOGRAPHIC_DATA] Other Prefer Not To Say" at bounding box center [275, 284] width 112 height 10
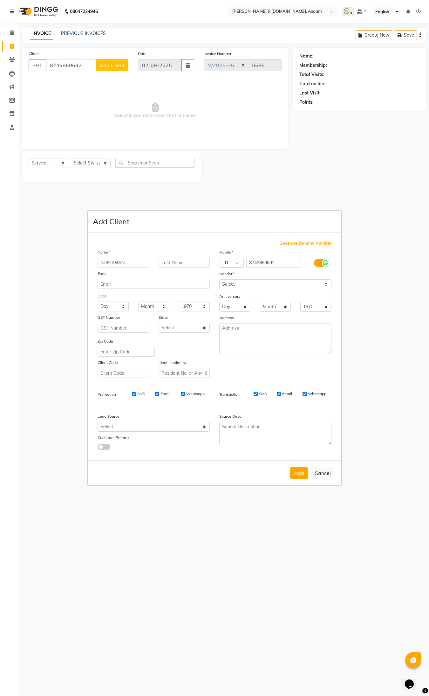
click at [295, 471] on button "Add" at bounding box center [299, 472] width 18 height 11
type input "87******92"
select select
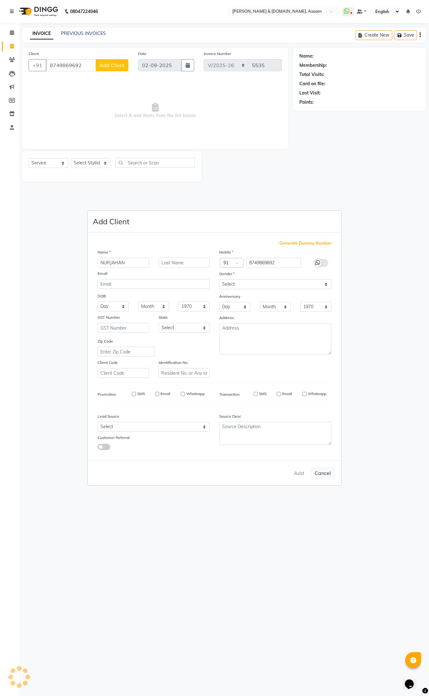
select select
checkbox input "false"
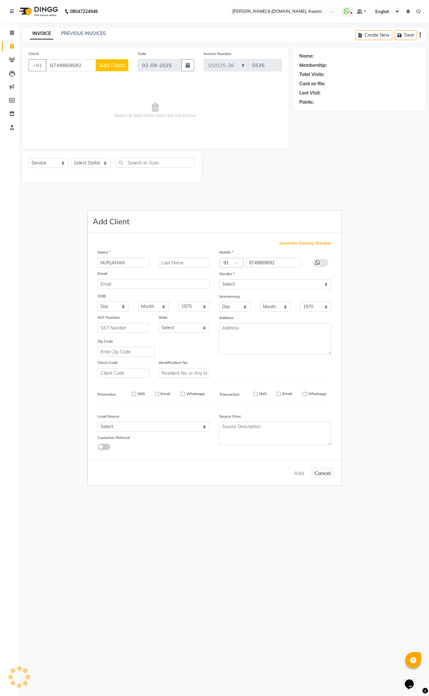
checkbox input "false"
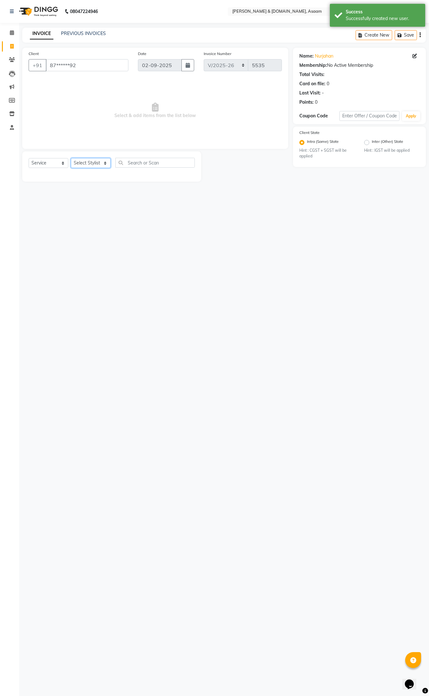
click at [101, 159] on select "Select Stylist AKASH [PERSON_NAME] fornt desk [PERSON_NAME] PARLOUR [PERSON_NAM…" at bounding box center [91, 163] width 40 height 10
select select "64097"
click at [71, 158] on select "Select Stylist AKASH [PERSON_NAME] fornt desk [PERSON_NAME] PARLOUR [PERSON_NAM…" at bounding box center [91, 163] width 40 height 10
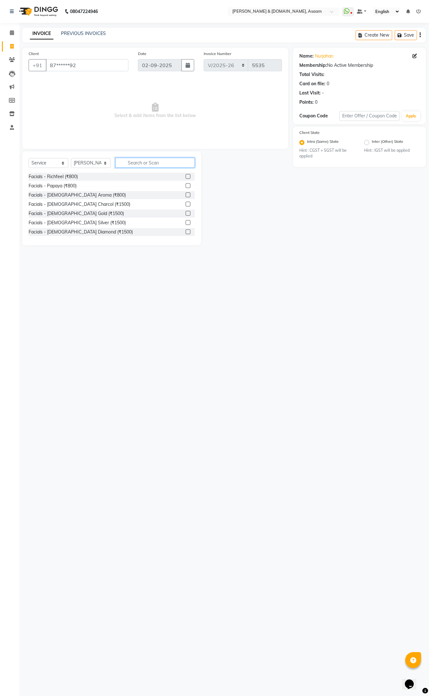
click at [152, 158] on input "text" at bounding box center [154, 163] width 79 height 10
type input "THRE"
click at [64, 175] on div "Normal threading (₹50)" at bounding box center [52, 176] width 47 height 7
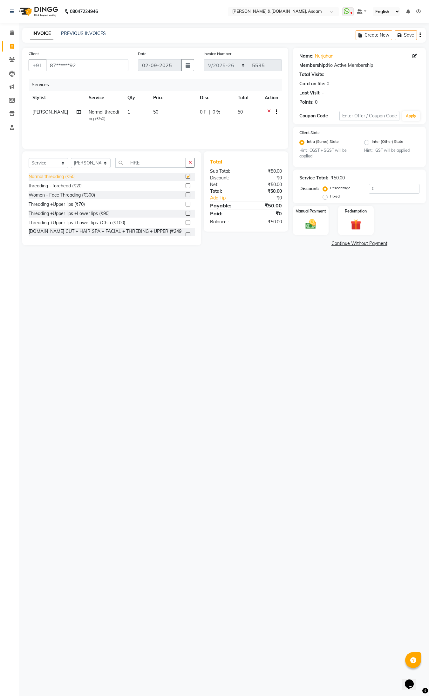
checkbox input "false"
click at [301, 222] on div "Manual Payment" at bounding box center [310, 220] width 37 height 30
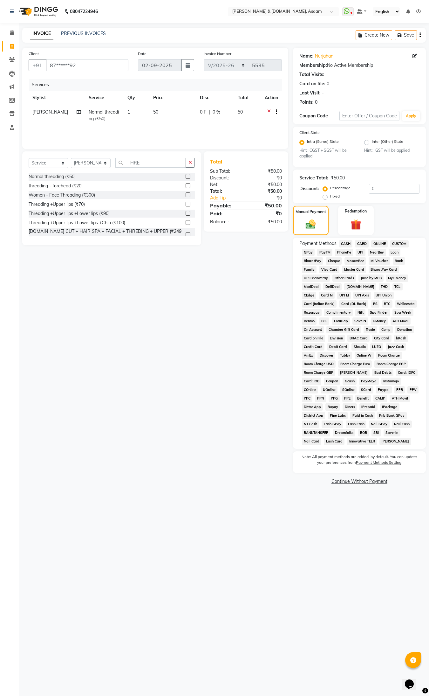
click at [346, 241] on span "CASH" at bounding box center [346, 243] width 14 height 7
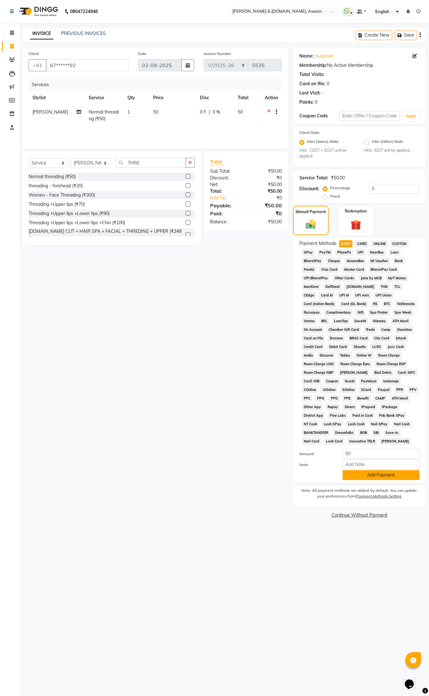
click at [411, 472] on button "Add Payment" at bounding box center [381, 475] width 77 height 10
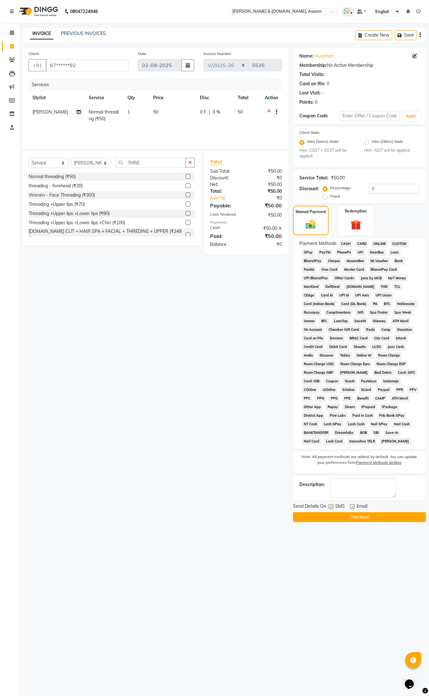
click at [392, 510] on div "Send Details On SMS Email Checkout" at bounding box center [359, 512] width 133 height 19
click at [389, 515] on button "Checkout" at bounding box center [359, 517] width 133 height 10
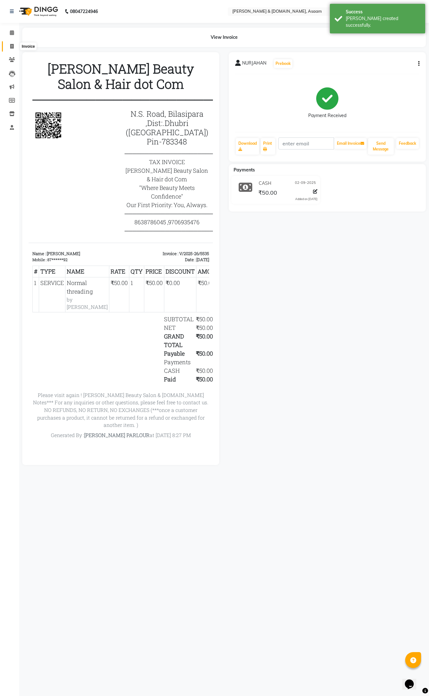
click at [10, 47] on span at bounding box center [11, 46] width 11 height 7
select select "service"
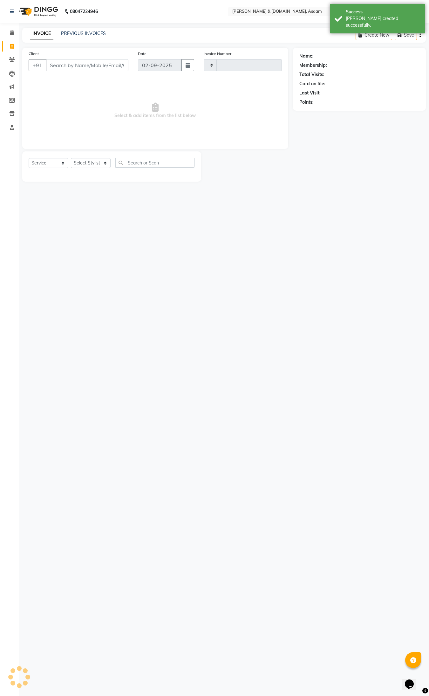
type input "5536"
select select "4608"
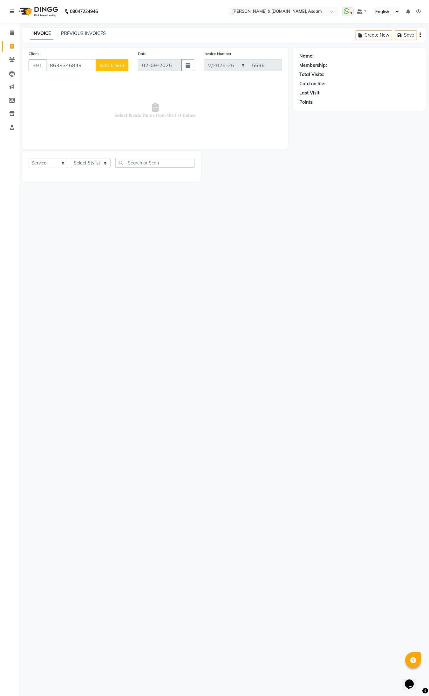
type input "8638346849"
click at [107, 68] on span "Add Client" at bounding box center [111, 65] width 25 height 6
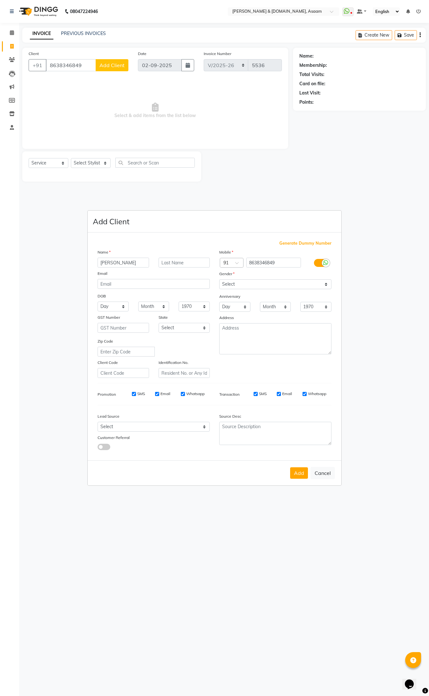
click at [107, 262] on input "[PERSON_NAME]" at bounding box center [123, 262] width 51 height 10
type input "[PERSON_NAME]"
click at [329, 285] on select "Select [DEMOGRAPHIC_DATA] [DEMOGRAPHIC_DATA] Other Prefer Not To Say" at bounding box center [275, 284] width 112 height 10
select select "[DEMOGRAPHIC_DATA]"
click at [219, 280] on select "Select [DEMOGRAPHIC_DATA] [DEMOGRAPHIC_DATA] Other Prefer Not To Say" at bounding box center [275, 284] width 112 height 10
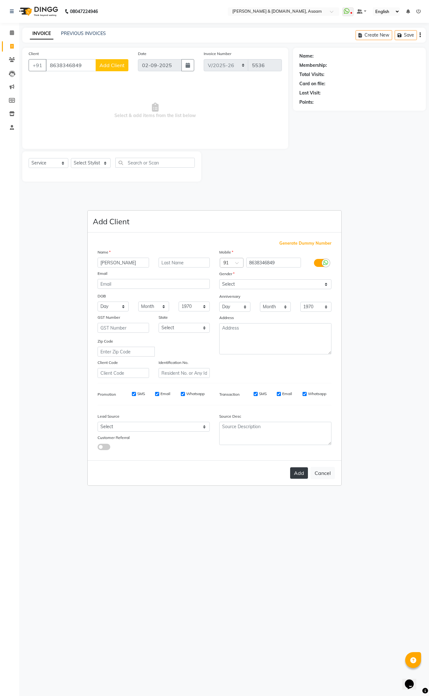
click at [298, 471] on button "Add" at bounding box center [299, 472] width 18 height 11
type input "86******49"
select select
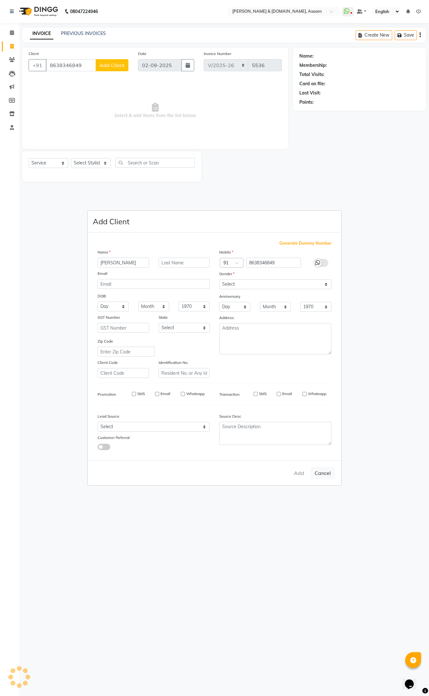
select select
checkbox input "false"
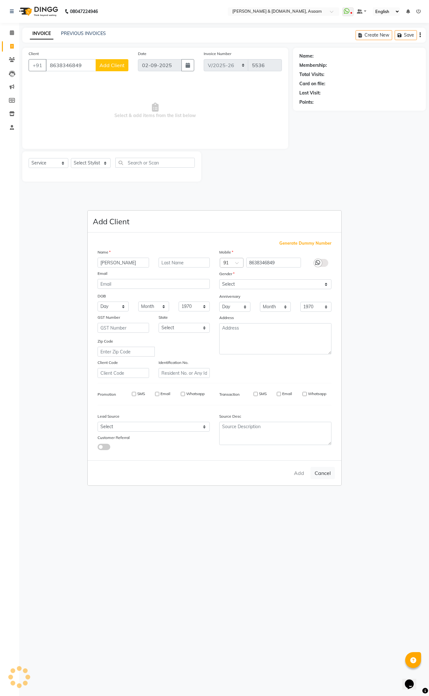
checkbox input "false"
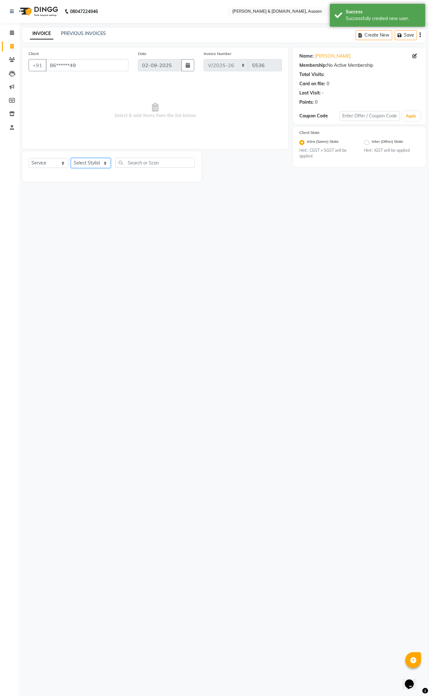
click at [105, 160] on select "Select Stylist AKASH [PERSON_NAME] fornt desk [PERSON_NAME] PARLOUR [PERSON_NAM…" at bounding box center [91, 163] width 40 height 10
select select "57941"
click at [71, 158] on select "Select Stylist AKASH [PERSON_NAME] fornt desk [PERSON_NAME] PARLOUR [PERSON_NAM…" at bounding box center [91, 163] width 40 height 10
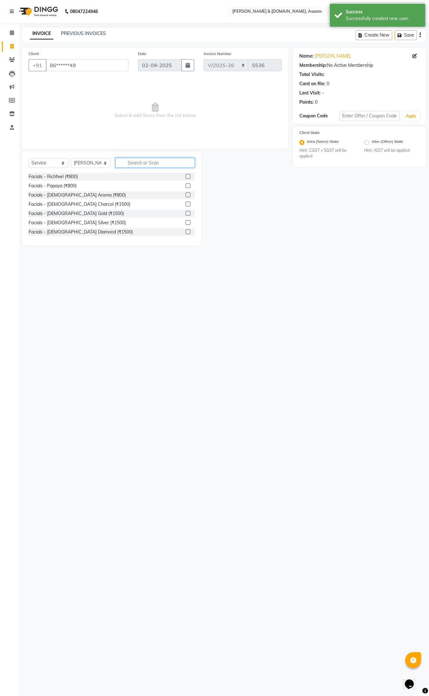
click at [150, 158] on input "text" at bounding box center [154, 163] width 79 height 10
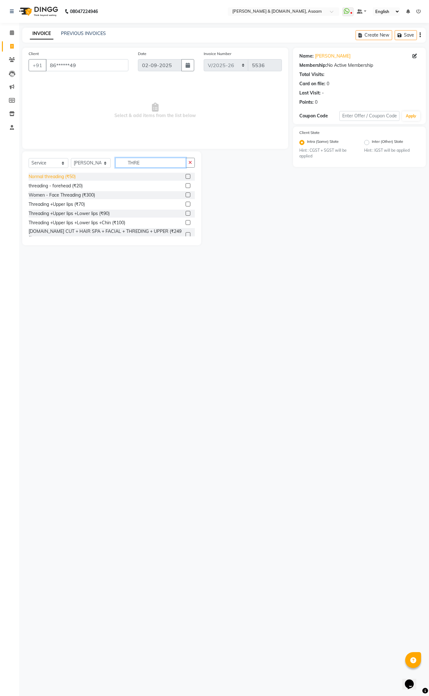
type input "THRE"
click at [46, 177] on div "Normal threading (₹50)" at bounding box center [52, 176] width 47 height 7
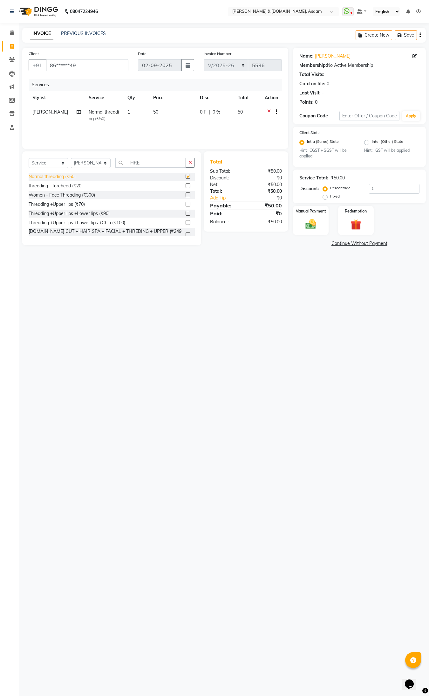
checkbox input "false"
click at [315, 208] on label "Manual Payment" at bounding box center [311, 211] width 32 height 6
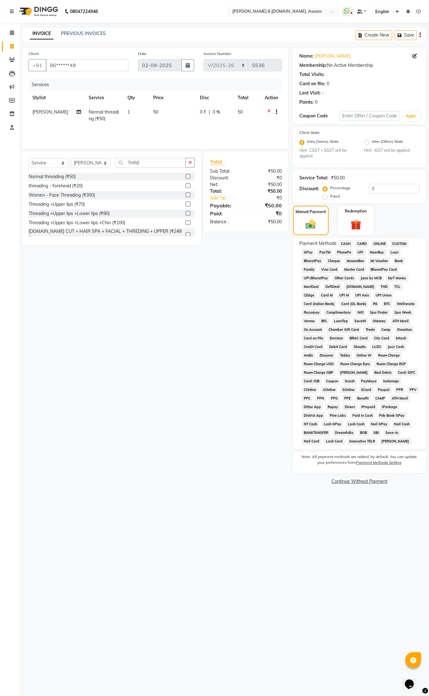
click at [349, 242] on span "CASH" at bounding box center [346, 243] width 14 height 7
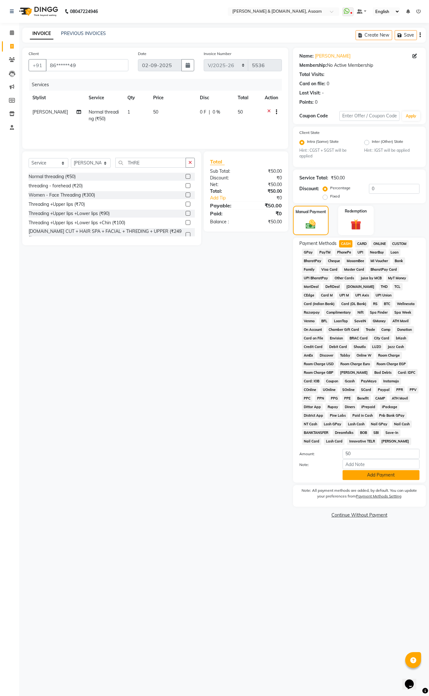
click at [380, 475] on button "Add Payment" at bounding box center [381, 475] width 77 height 10
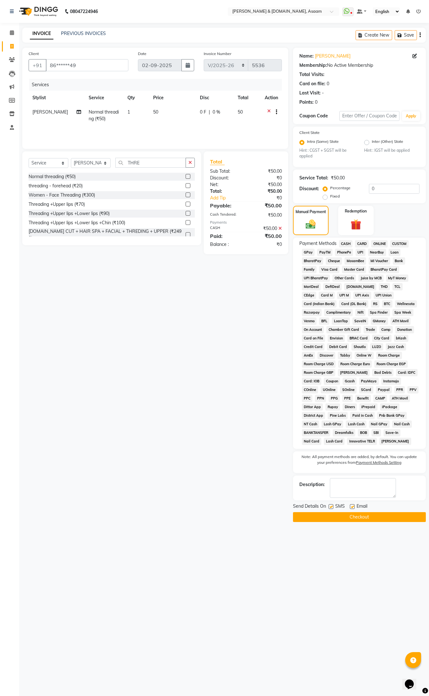
click at [367, 512] on button "Checkout" at bounding box center [359, 517] width 133 height 10
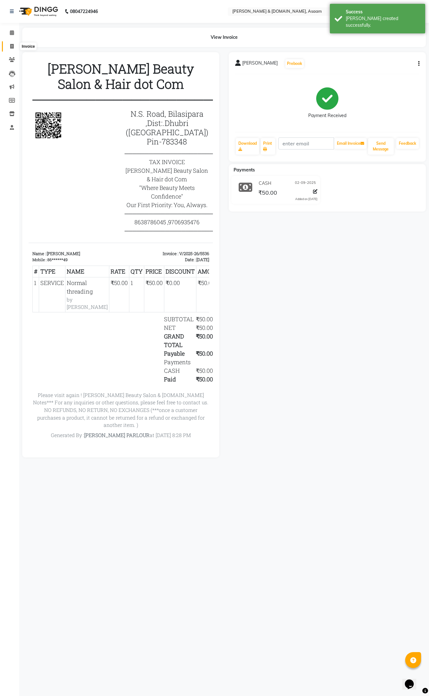
click at [14, 46] on span at bounding box center [11, 46] width 11 height 7
select select "service"
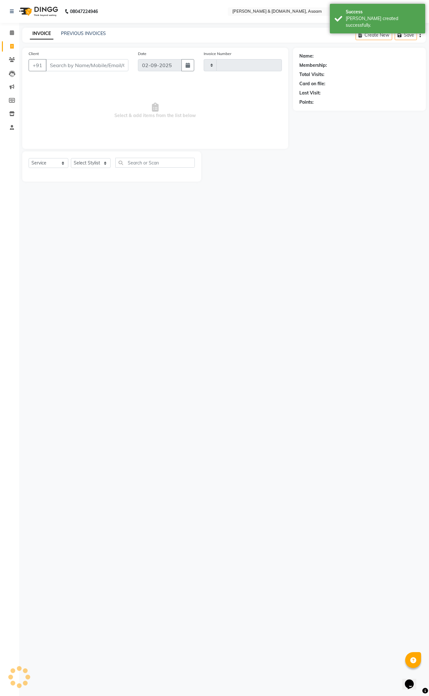
type input "5537"
select select "4608"
